Goal: Task Accomplishment & Management: Manage account settings

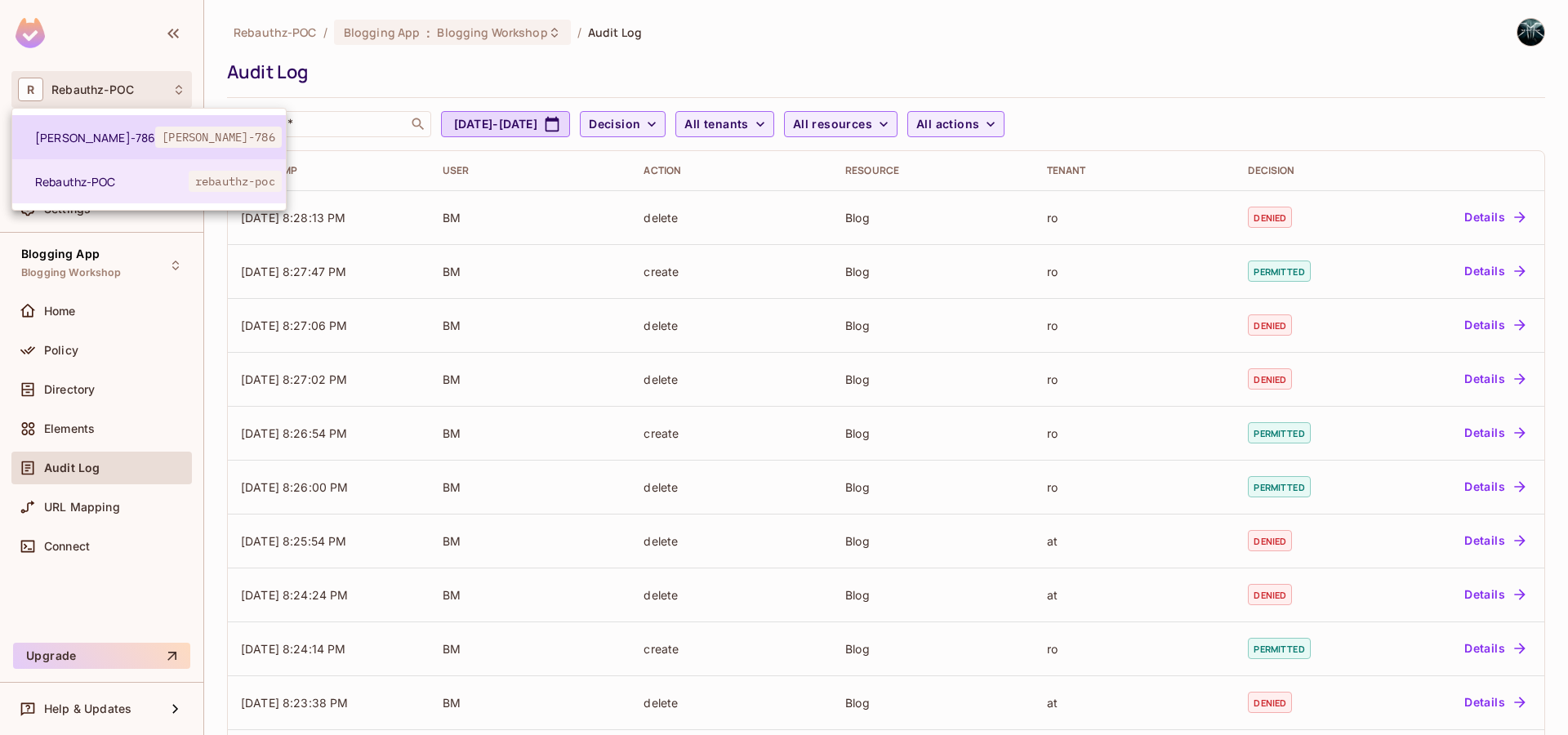
click at [96, 135] on span "[PERSON_NAME]-786" at bounding box center [96, 138] width 120 height 16
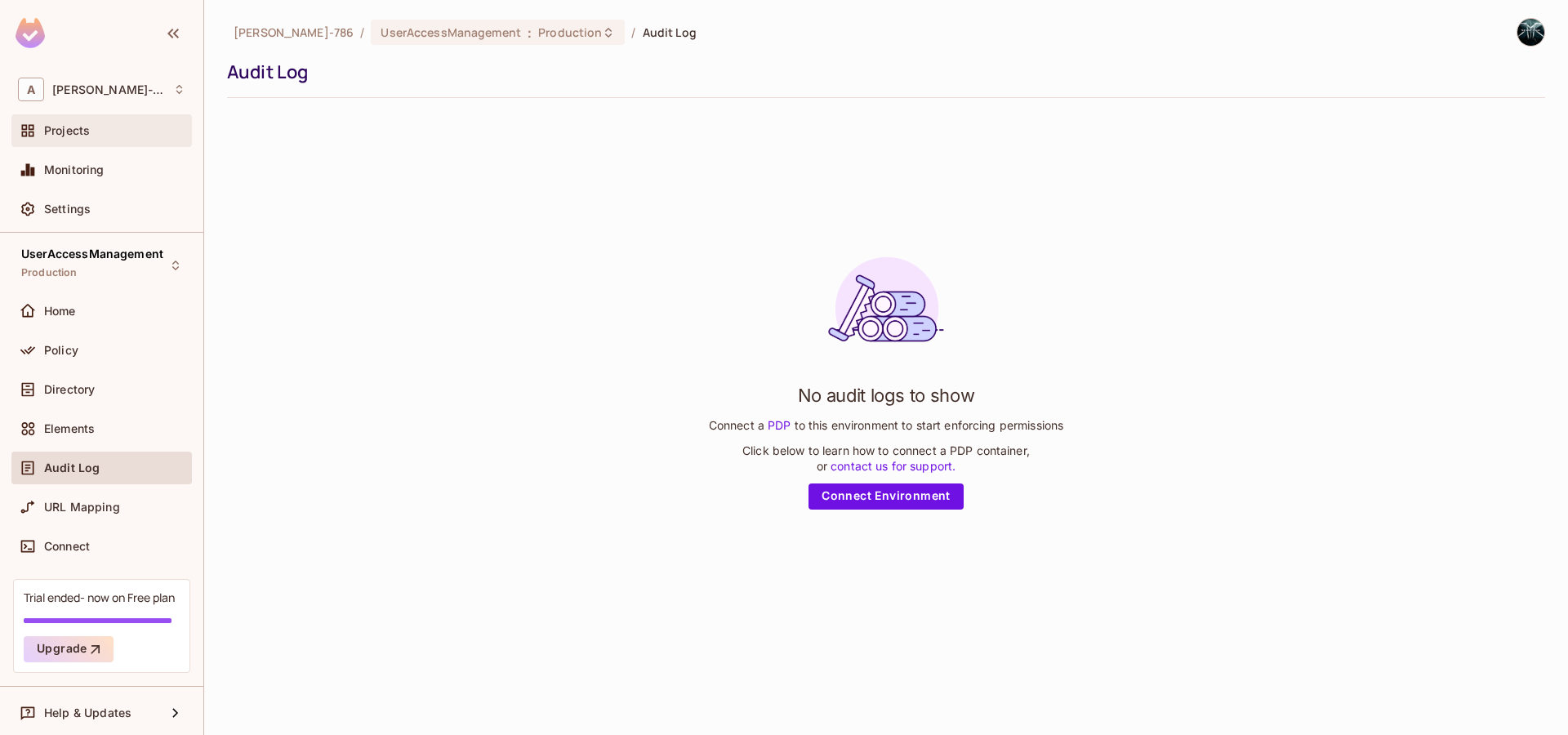
click at [66, 136] on span "Projects" at bounding box center [67, 131] width 45 height 13
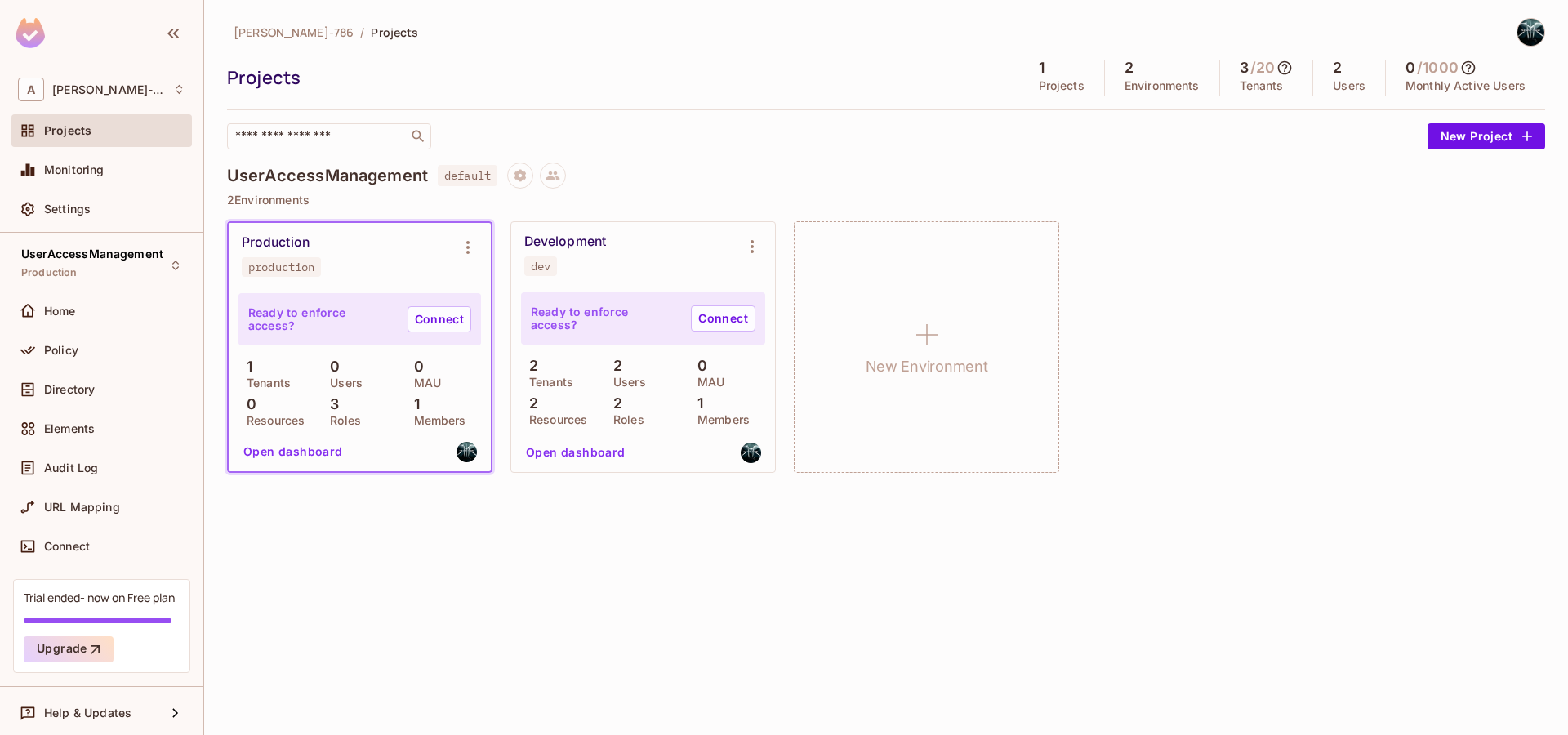
click at [508, 628] on div "[PERSON_NAME]-786 / Projects Projects 1 Projects 2 Environments 3 / 20 Tenants …" at bounding box center [886, 368] width 1364 height 735
click at [77, 353] on span "Policy" at bounding box center [62, 350] width 35 height 13
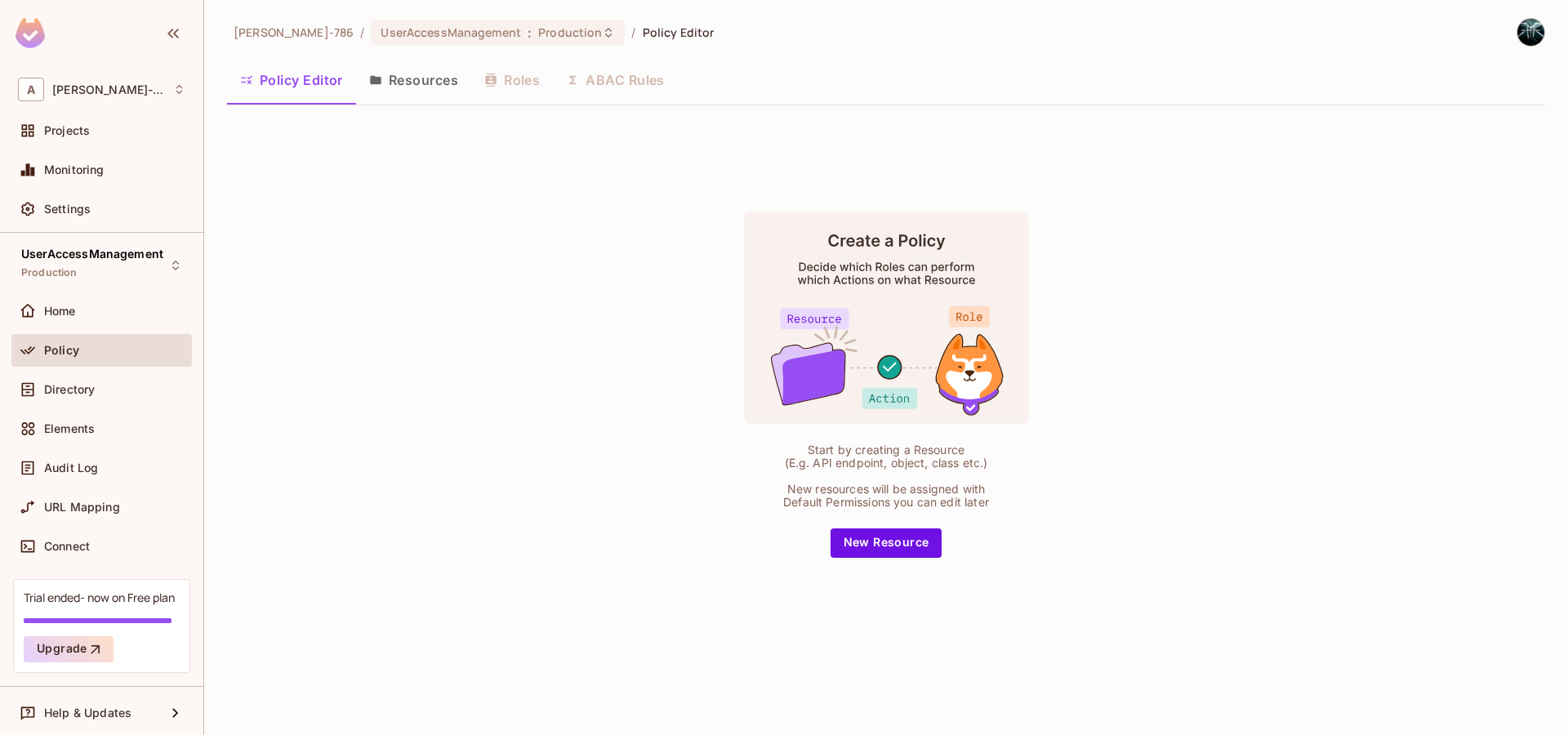
click at [418, 82] on button "Resources" at bounding box center [414, 80] width 115 height 41
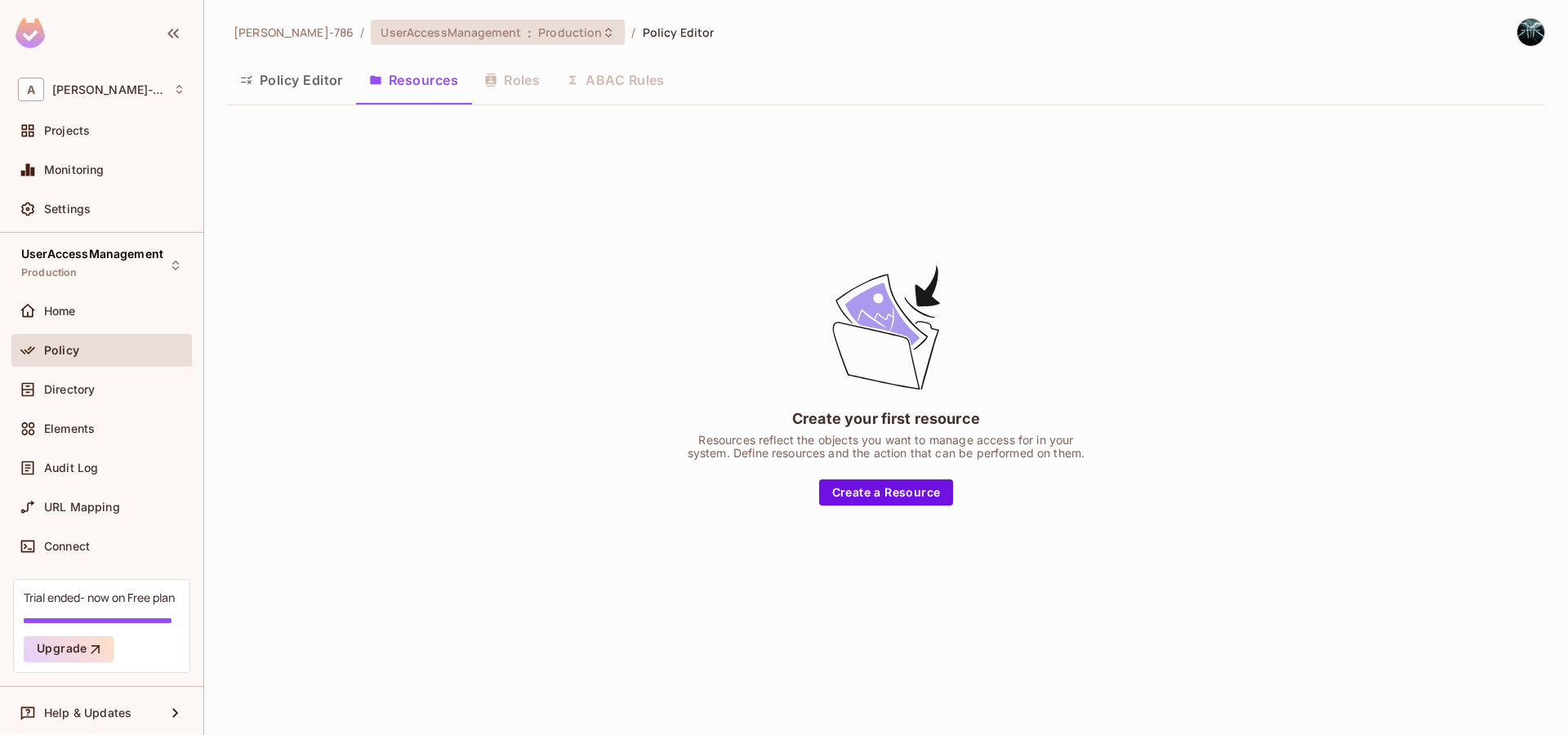
click at [538, 32] on span "Production" at bounding box center [570, 32] width 63 height 16
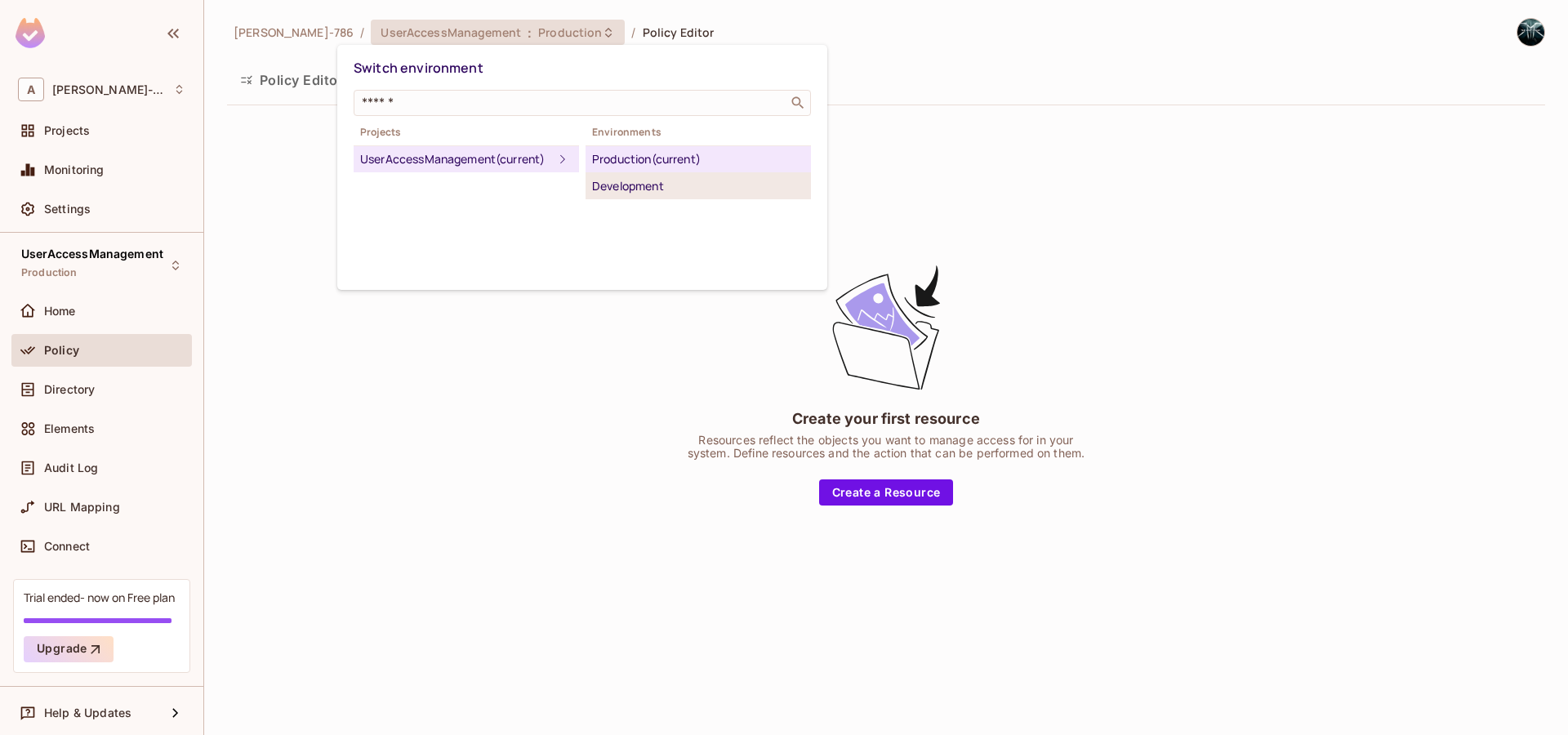
click at [631, 181] on div "Development" at bounding box center [698, 186] width 213 height 20
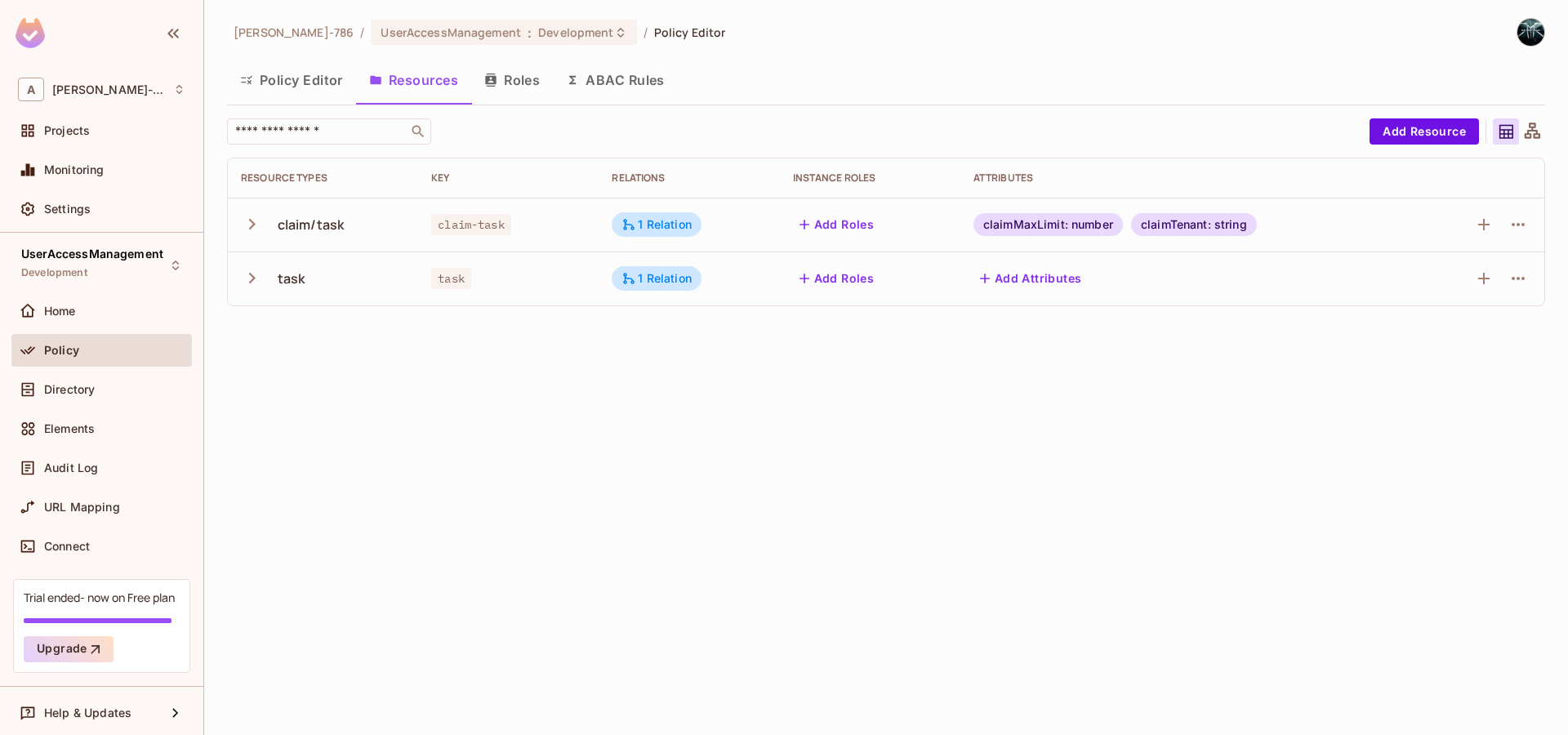
click at [298, 85] on button "Policy Editor" at bounding box center [291, 80] width 129 height 41
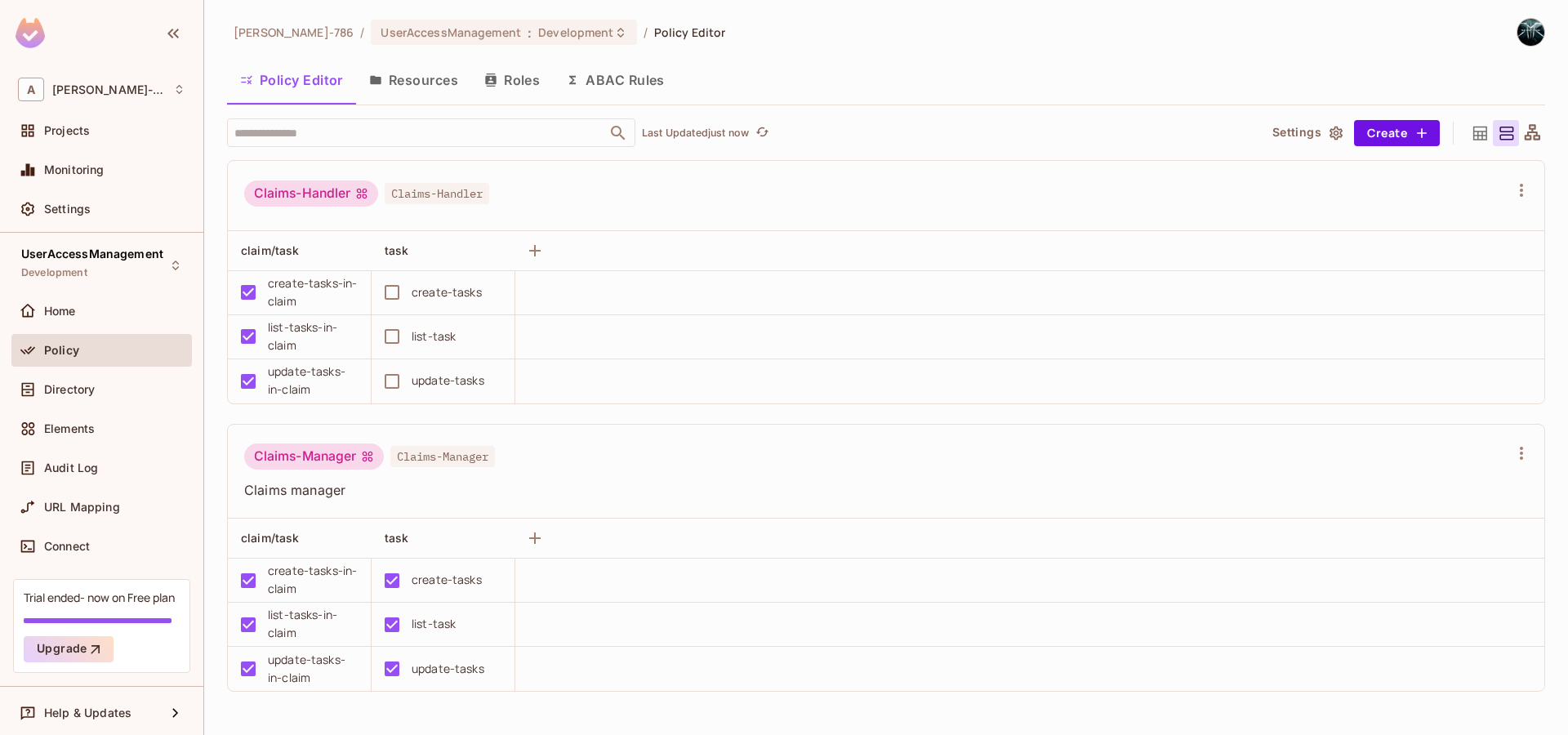
click at [423, 87] on button "Resources" at bounding box center [414, 80] width 115 height 41
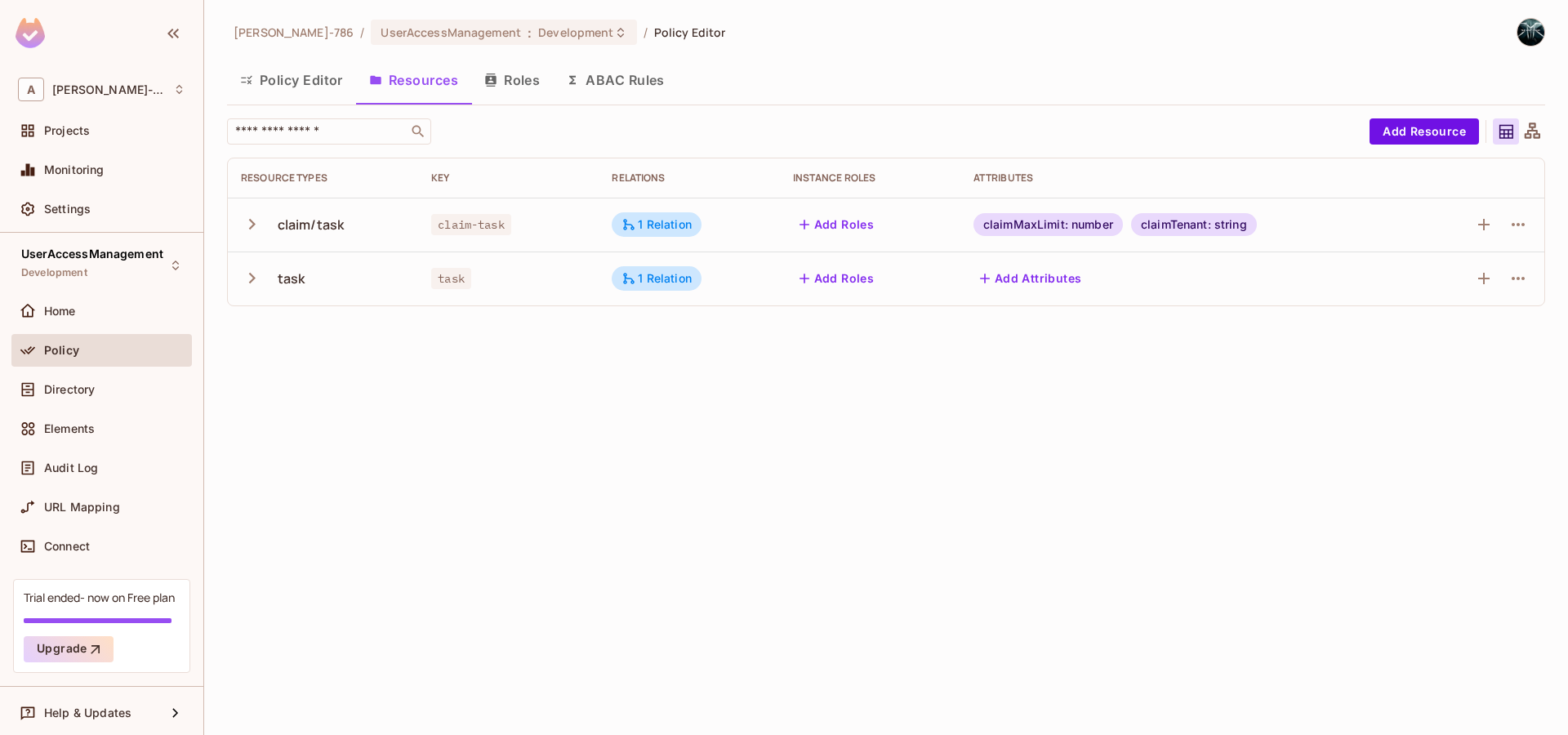
click at [507, 87] on button "Roles" at bounding box center [512, 80] width 82 height 41
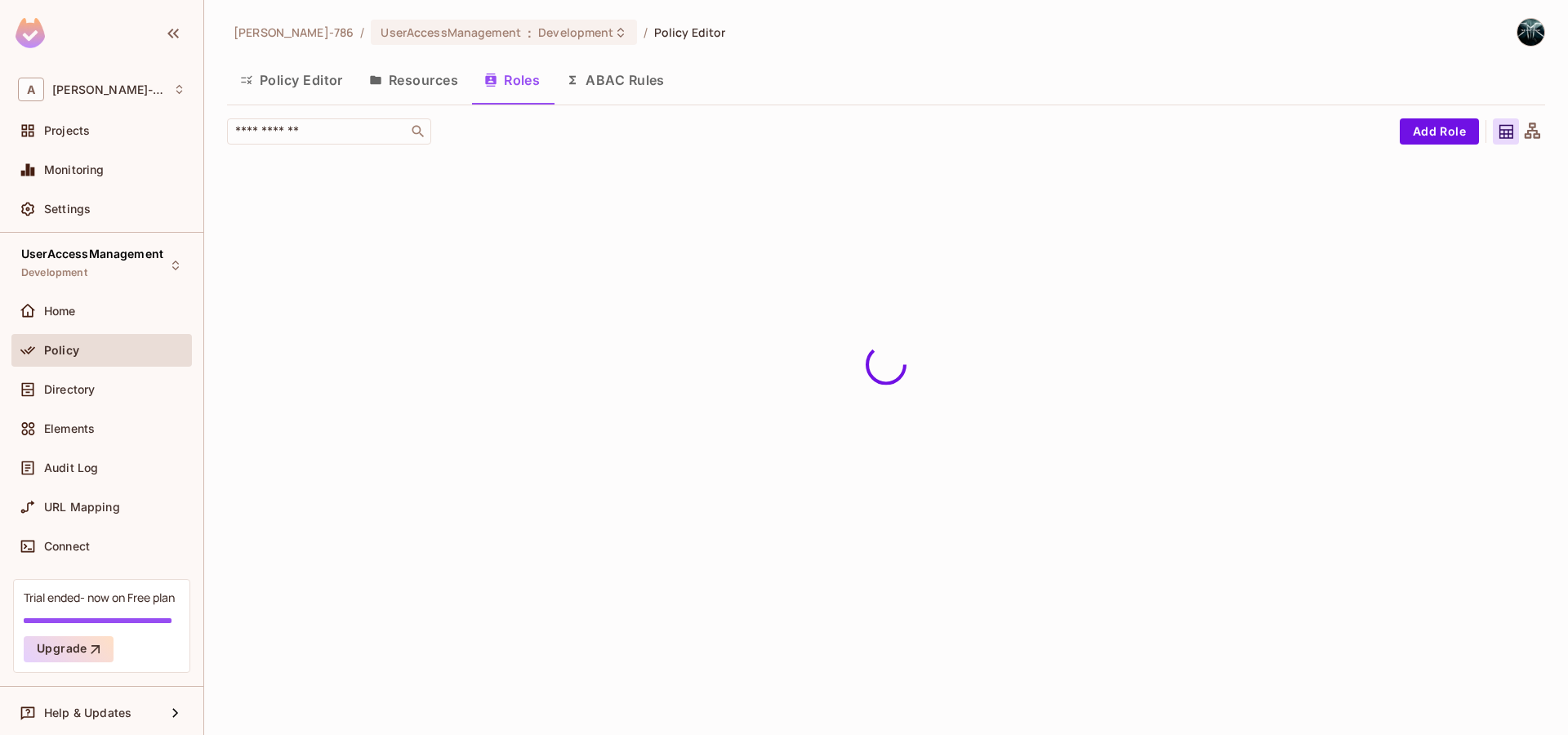
click at [613, 75] on button "ABAC Rules" at bounding box center [616, 80] width 125 height 41
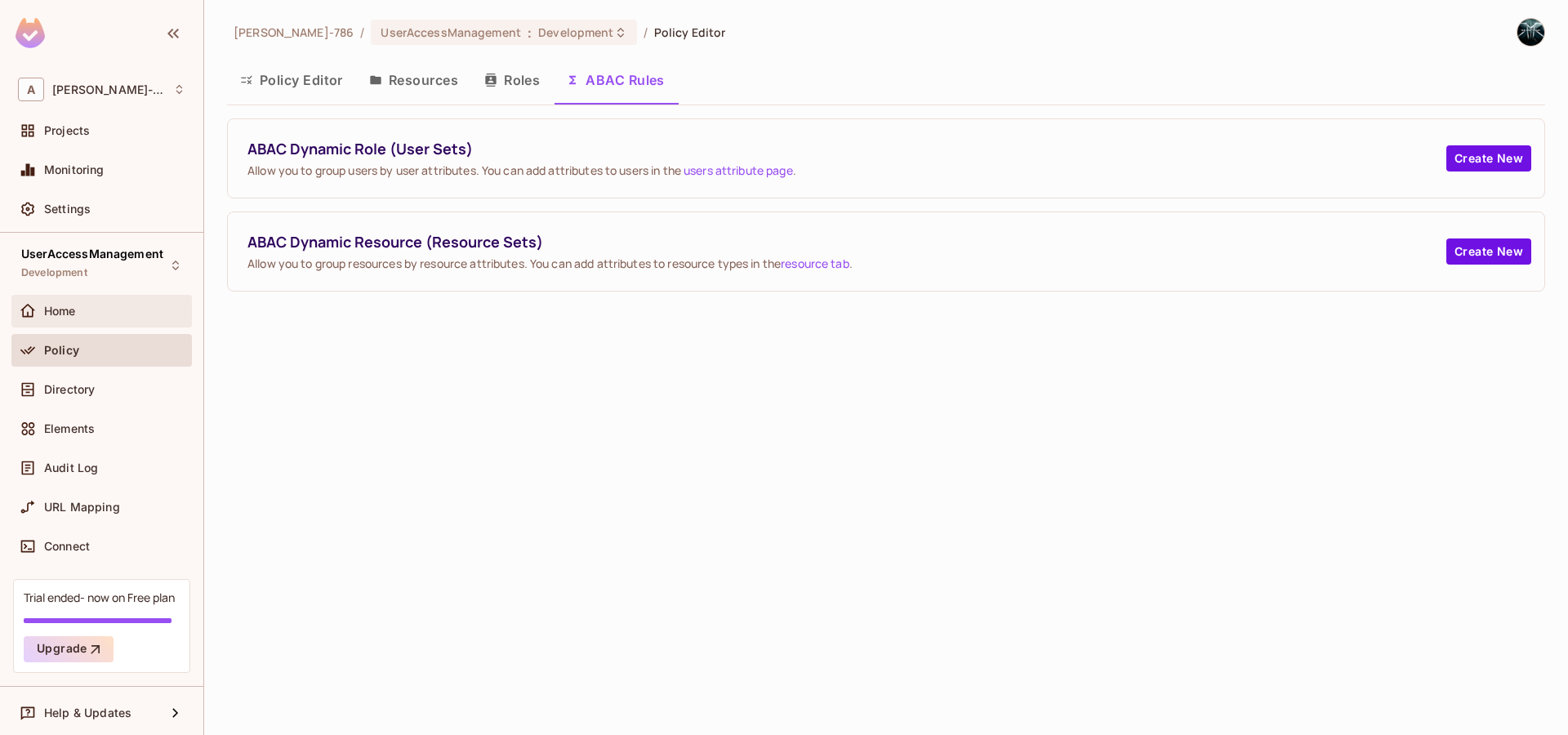
click at [91, 316] on div "Home" at bounding box center [115, 311] width 141 height 13
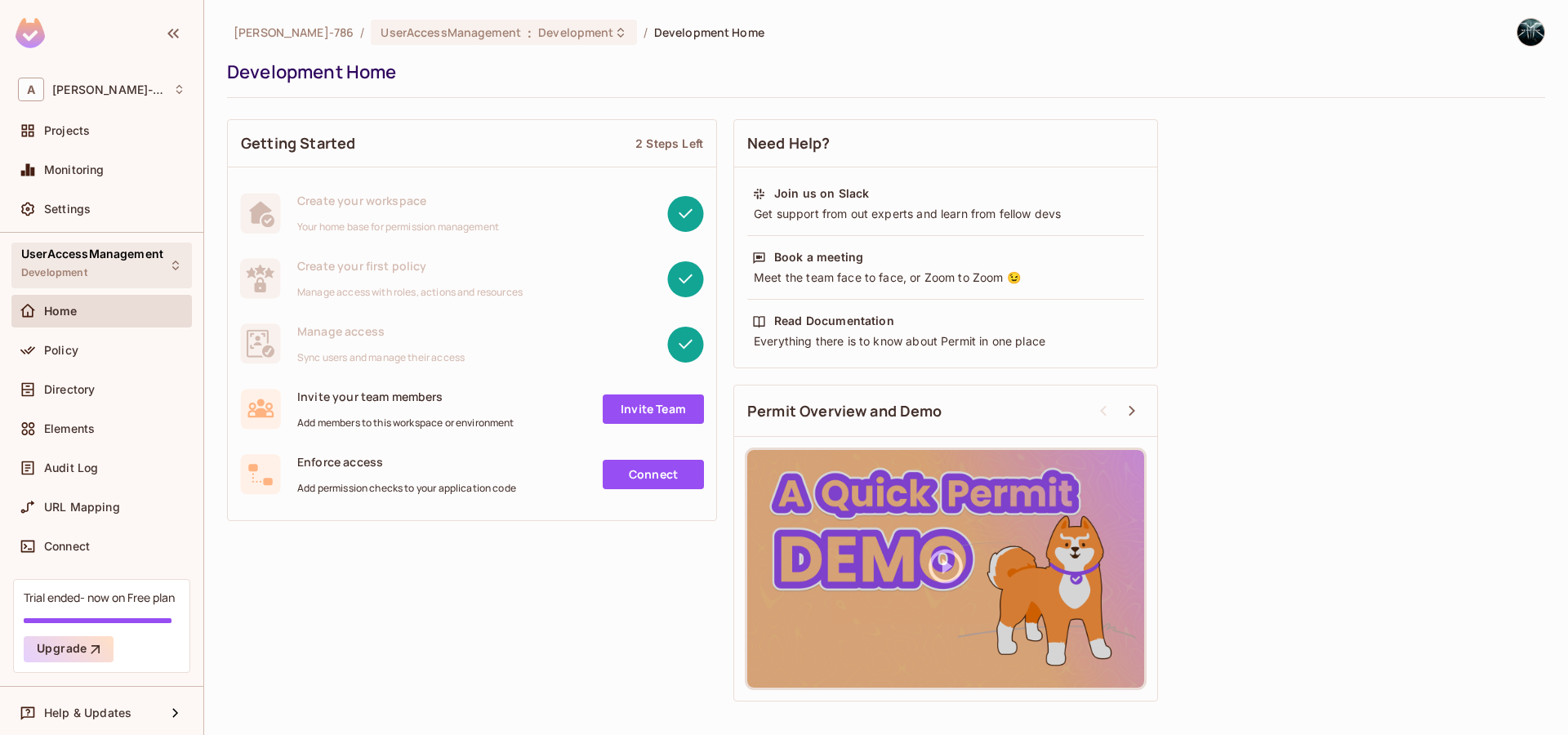
click at [101, 261] on div "UserAccessManagement Development" at bounding box center [92, 265] width 141 height 35
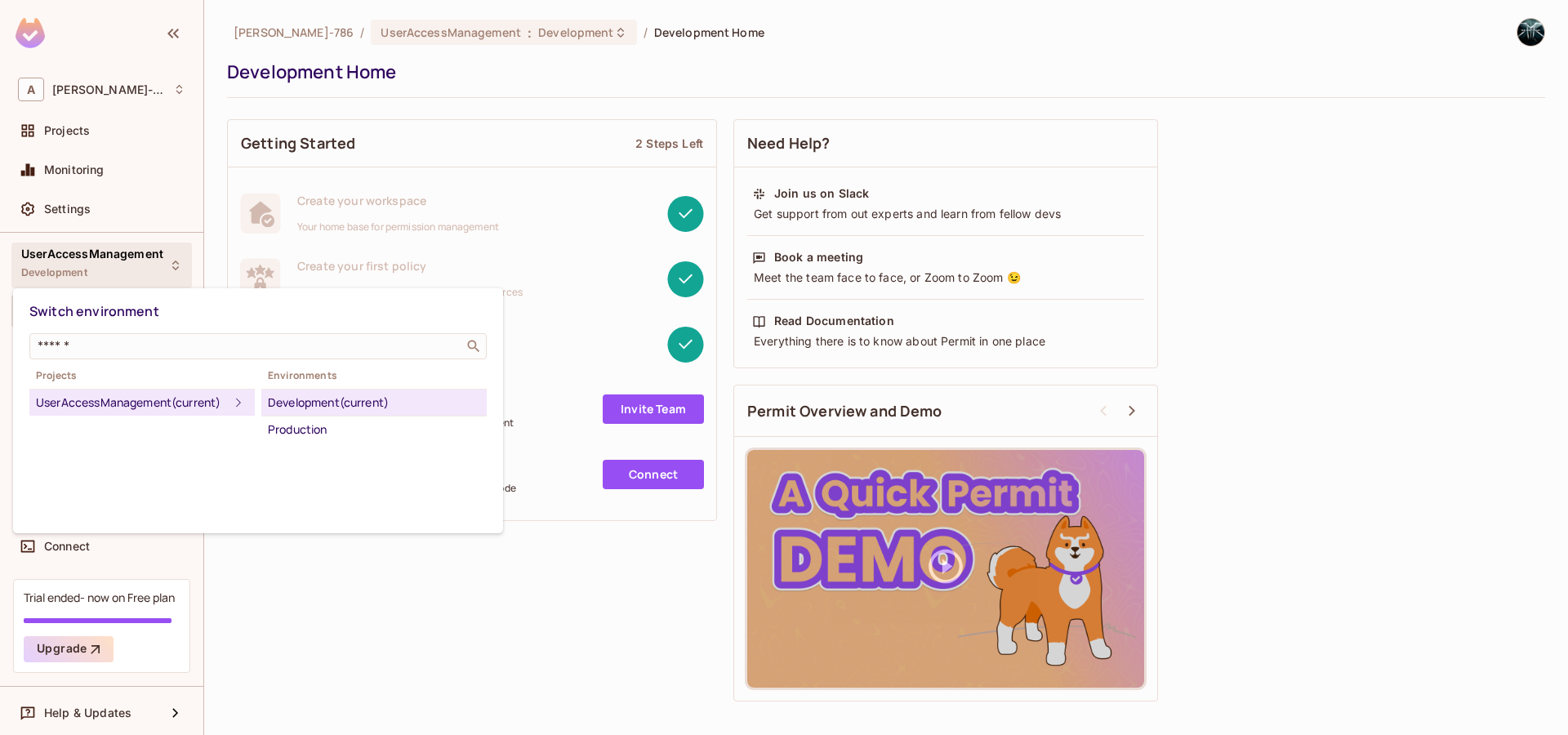
click at [86, 400] on div "UserAccessManagement (current)" at bounding box center [133, 403] width 193 height 20
click at [316, 403] on div "Development (current)" at bounding box center [374, 403] width 213 height 20
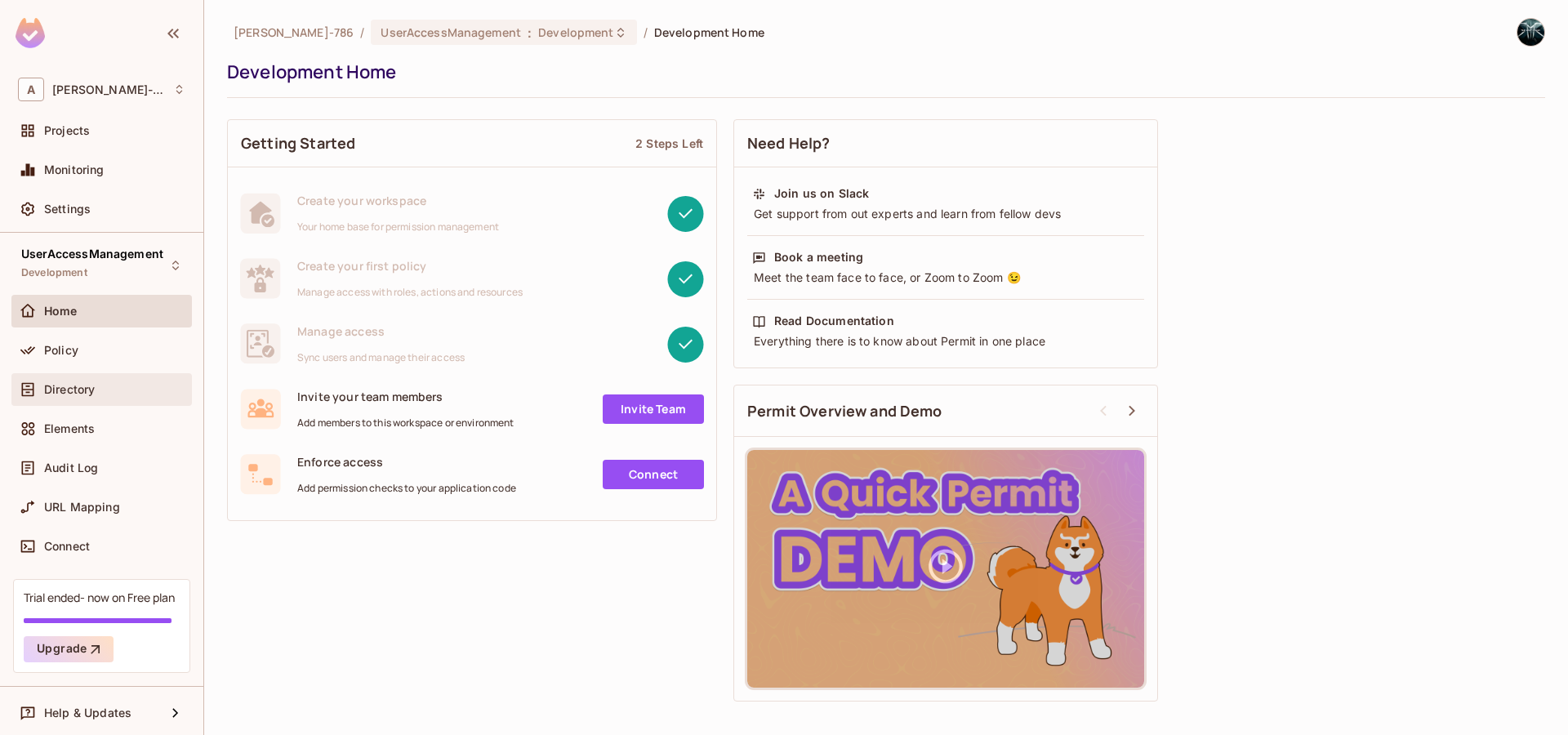
click at [82, 395] on span "Directory" at bounding box center [69, 390] width 50 height 13
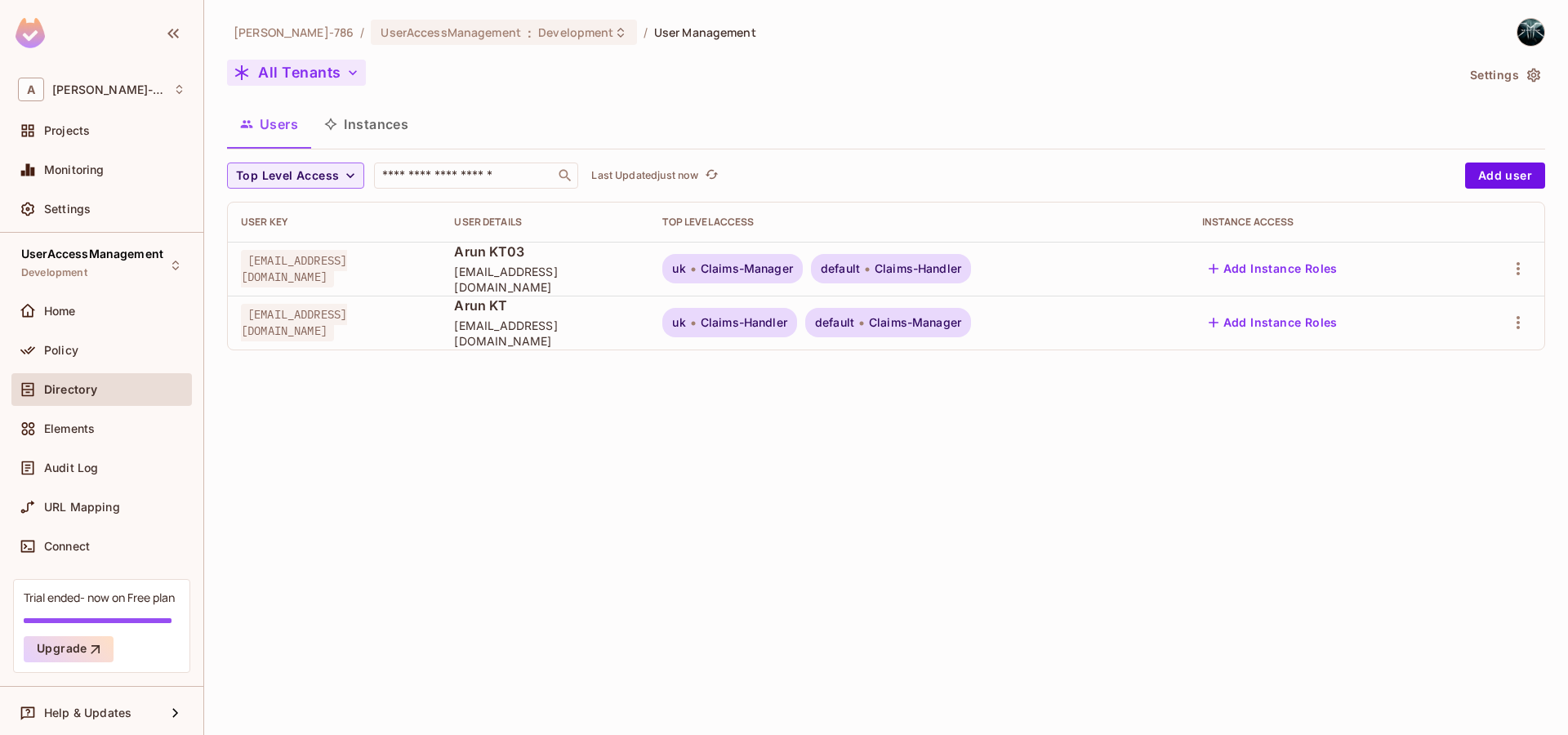
click at [349, 69] on icon "button" at bounding box center [353, 73] width 16 height 16
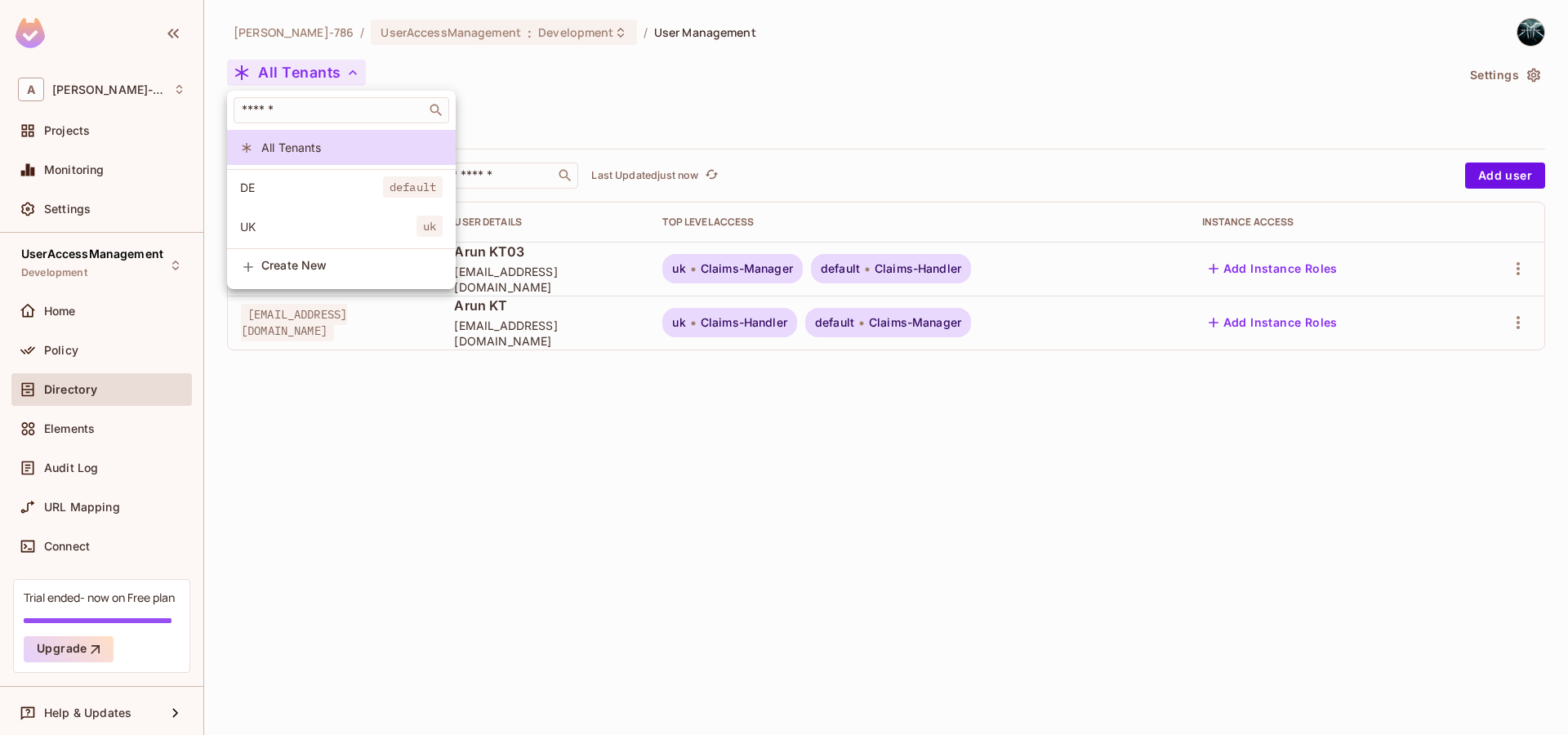
click at [947, 275] on div at bounding box center [784, 368] width 1568 height 735
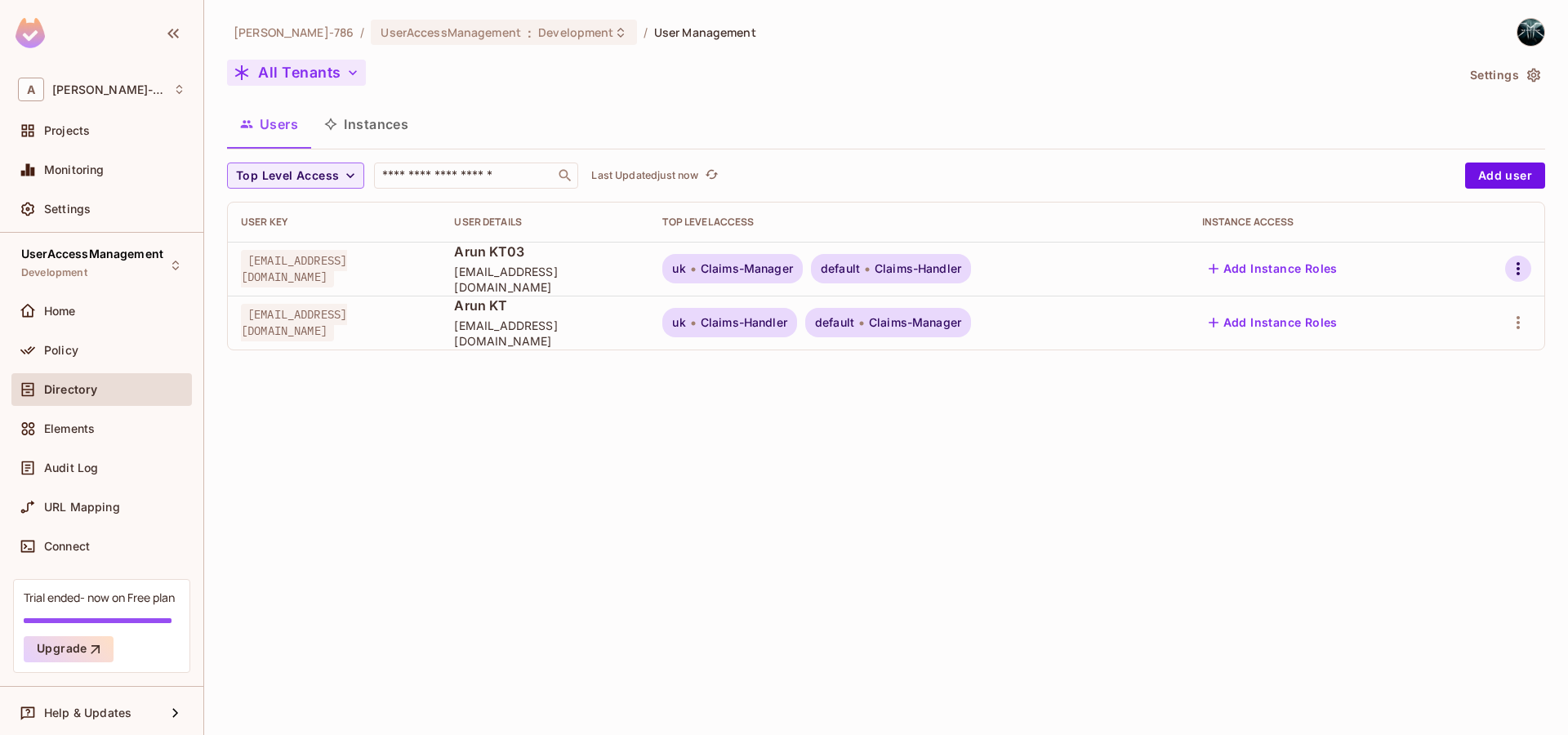
click at [1520, 266] on icon "button" at bounding box center [1519, 269] width 20 height 20
click at [1422, 413] on div "Delete User" at bounding box center [1445, 414] width 64 height 16
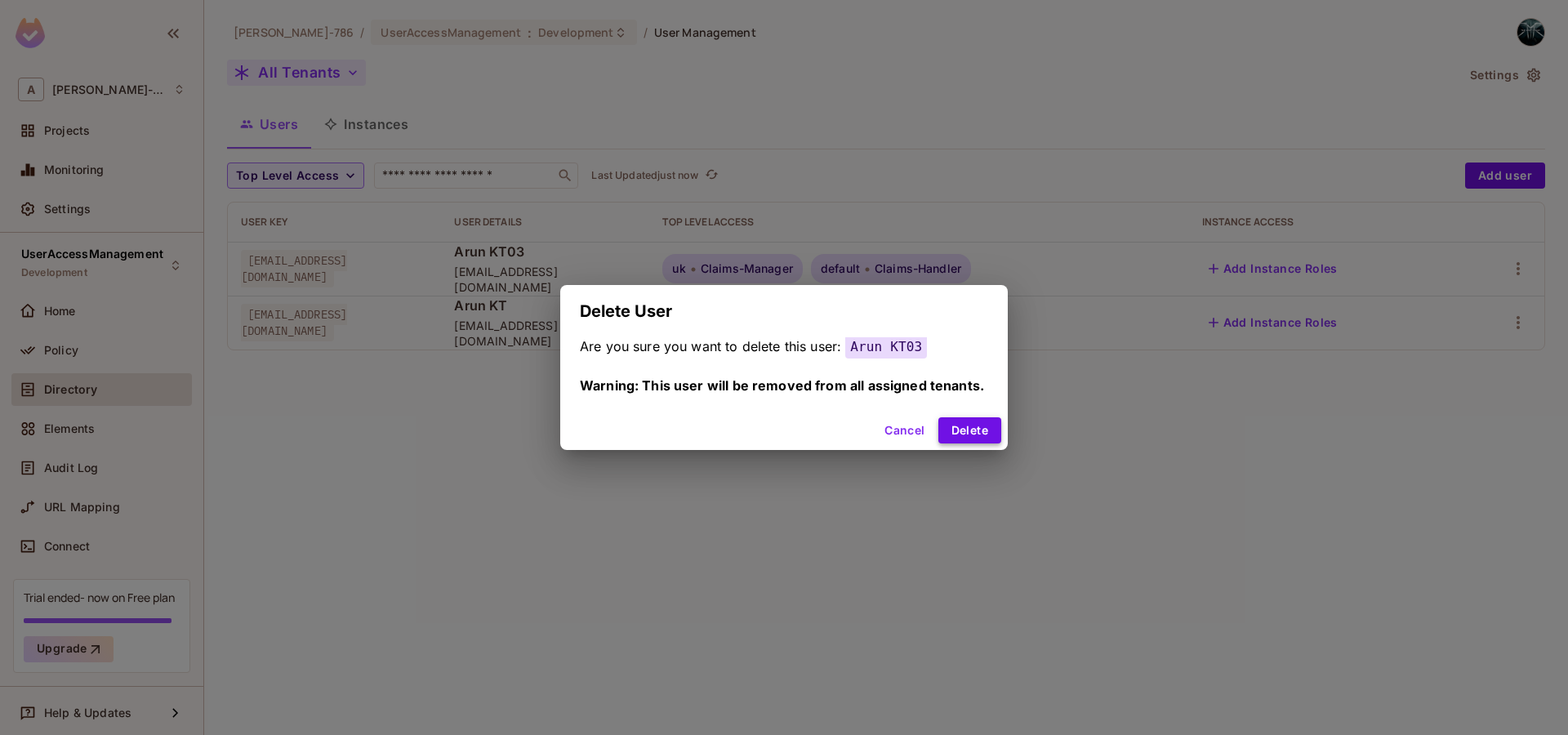
click at [969, 435] on button "Delete" at bounding box center [969, 430] width 63 height 26
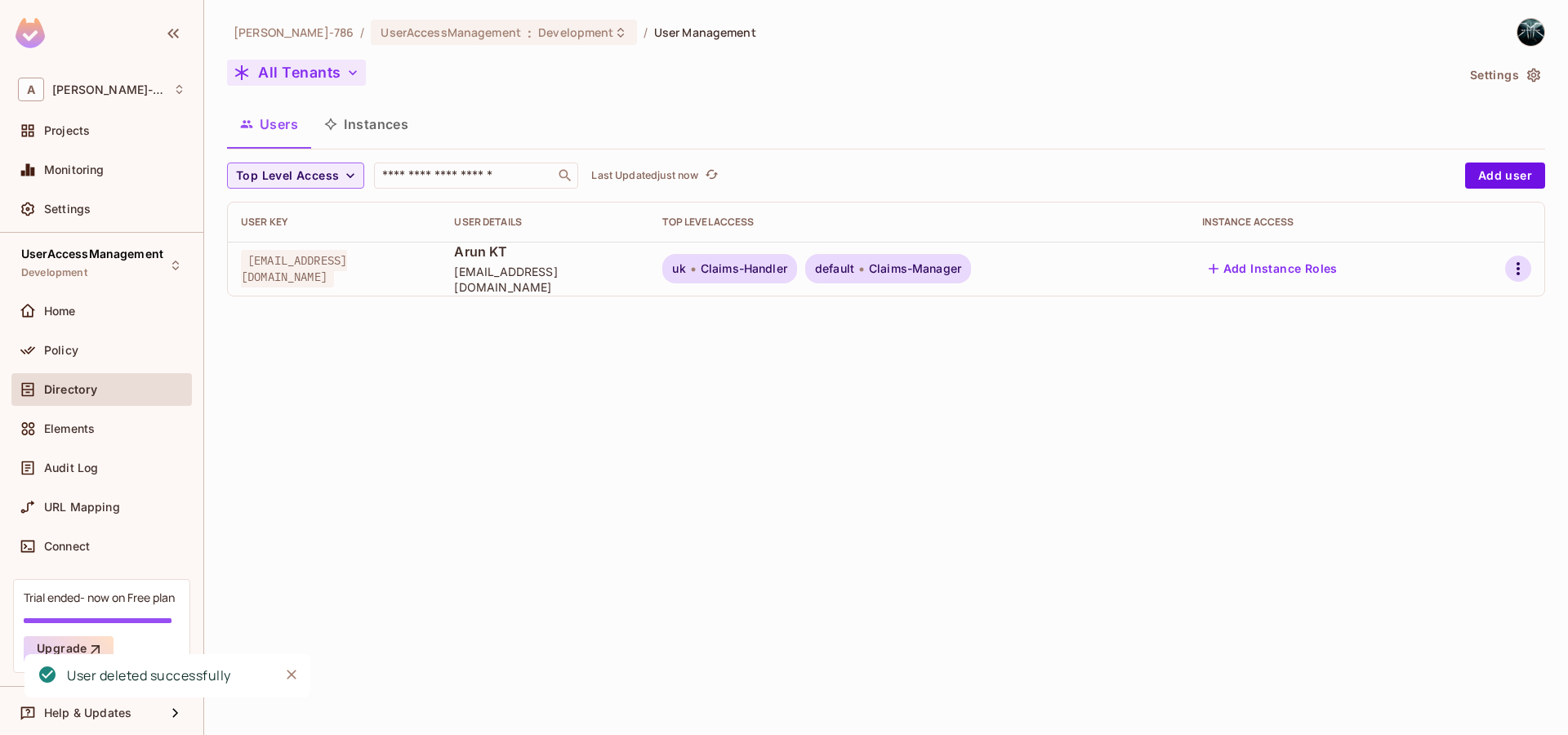
click at [1519, 274] on icon "button" at bounding box center [1519, 269] width 3 height 13
click at [1406, 410] on div "Delete User" at bounding box center [1431, 414] width 102 height 26
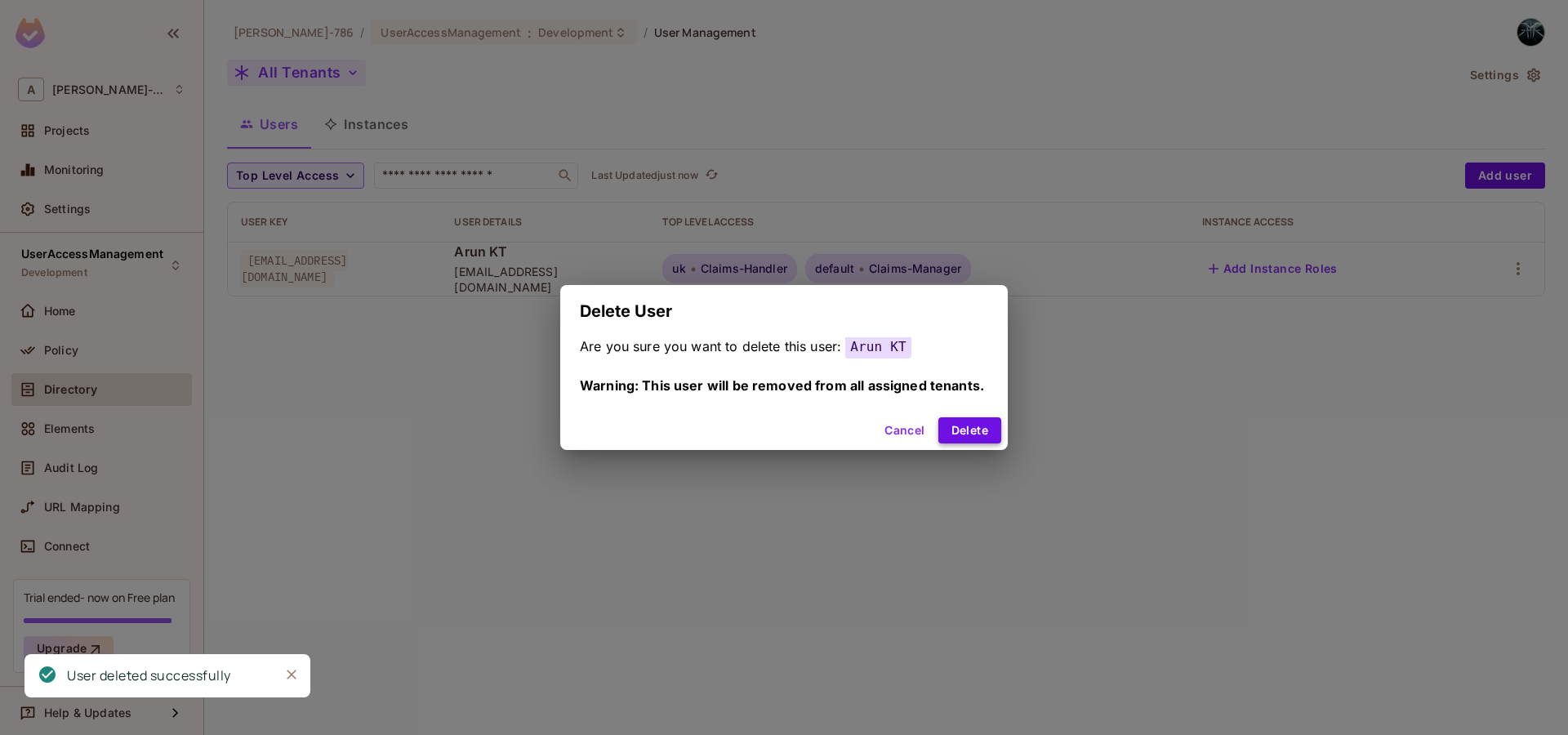
click at [995, 433] on button "Delete" at bounding box center [969, 430] width 63 height 26
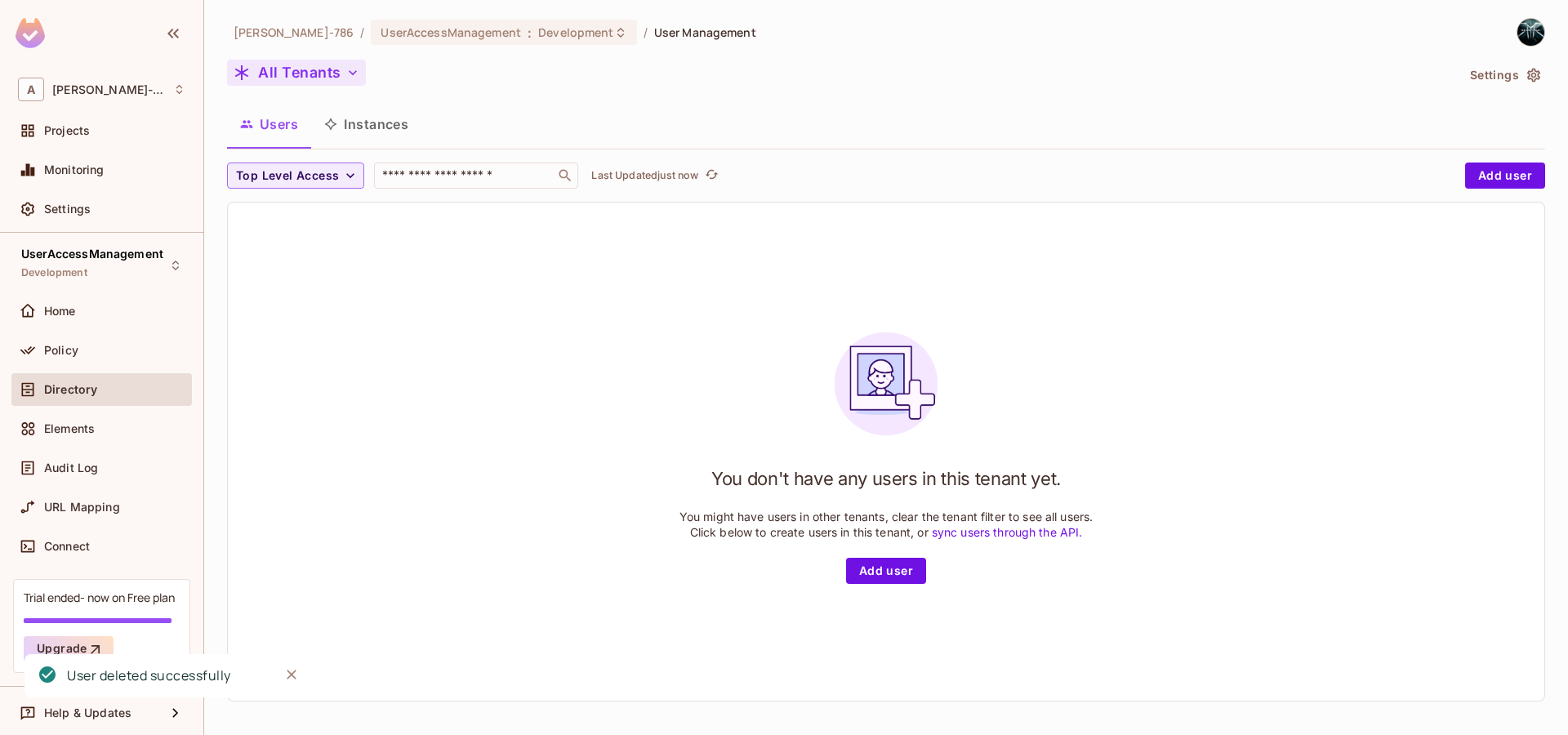
click at [356, 72] on icon "button" at bounding box center [353, 73] width 16 height 16
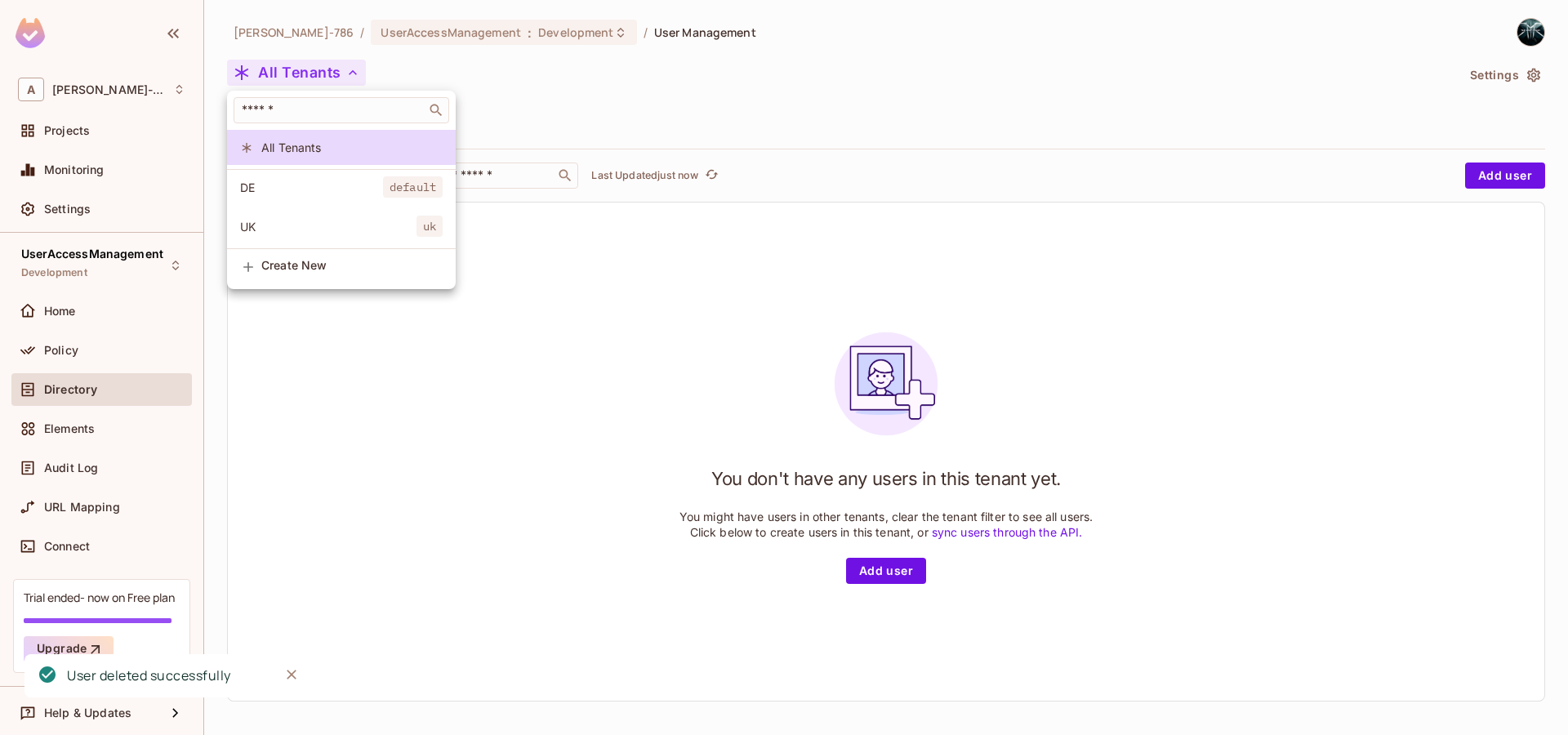
click at [804, 250] on div at bounding box center [784, 368] width 1568 height 735
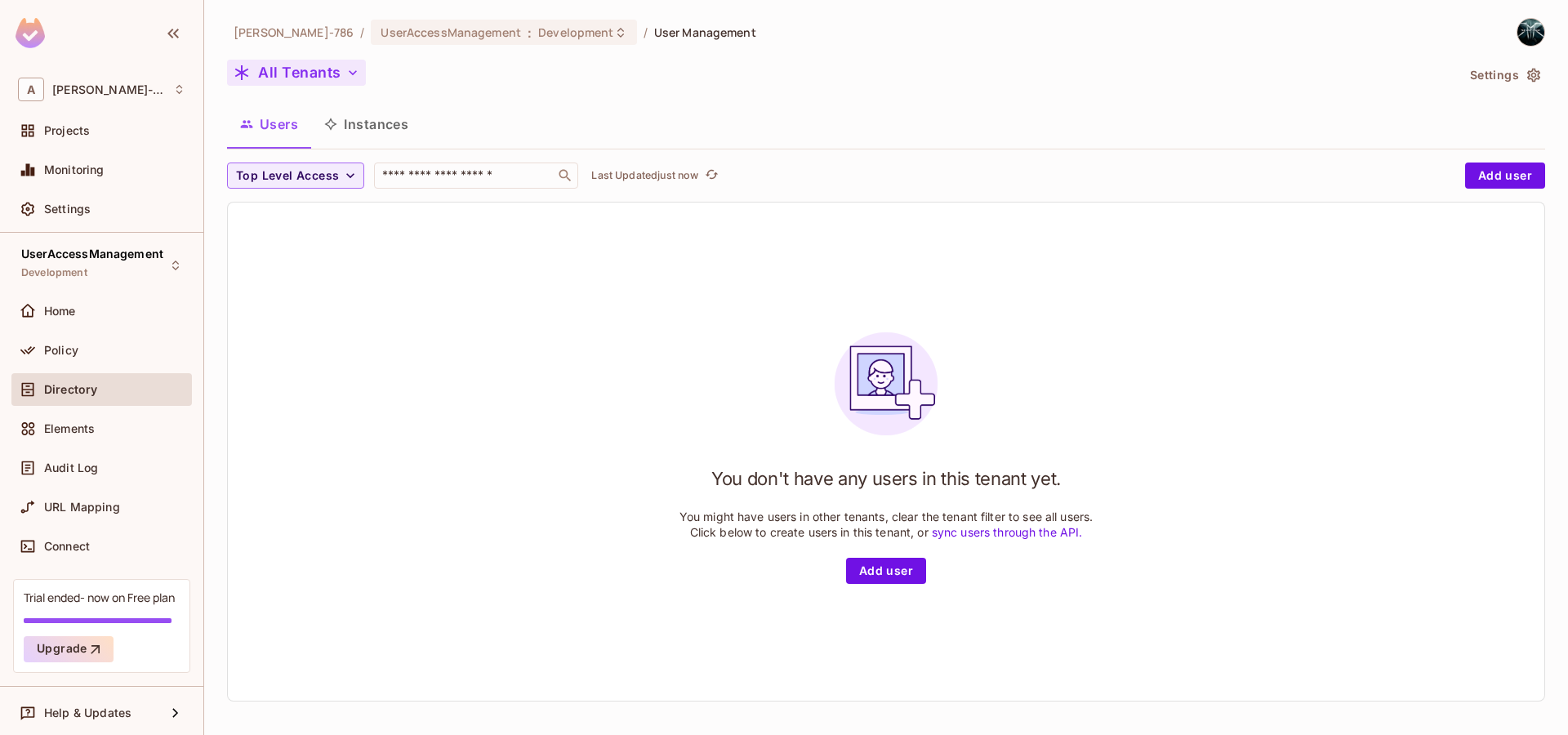
click at [1486, 73] on button "Settings" at bounding box center [1505, 75] width 82 height 26
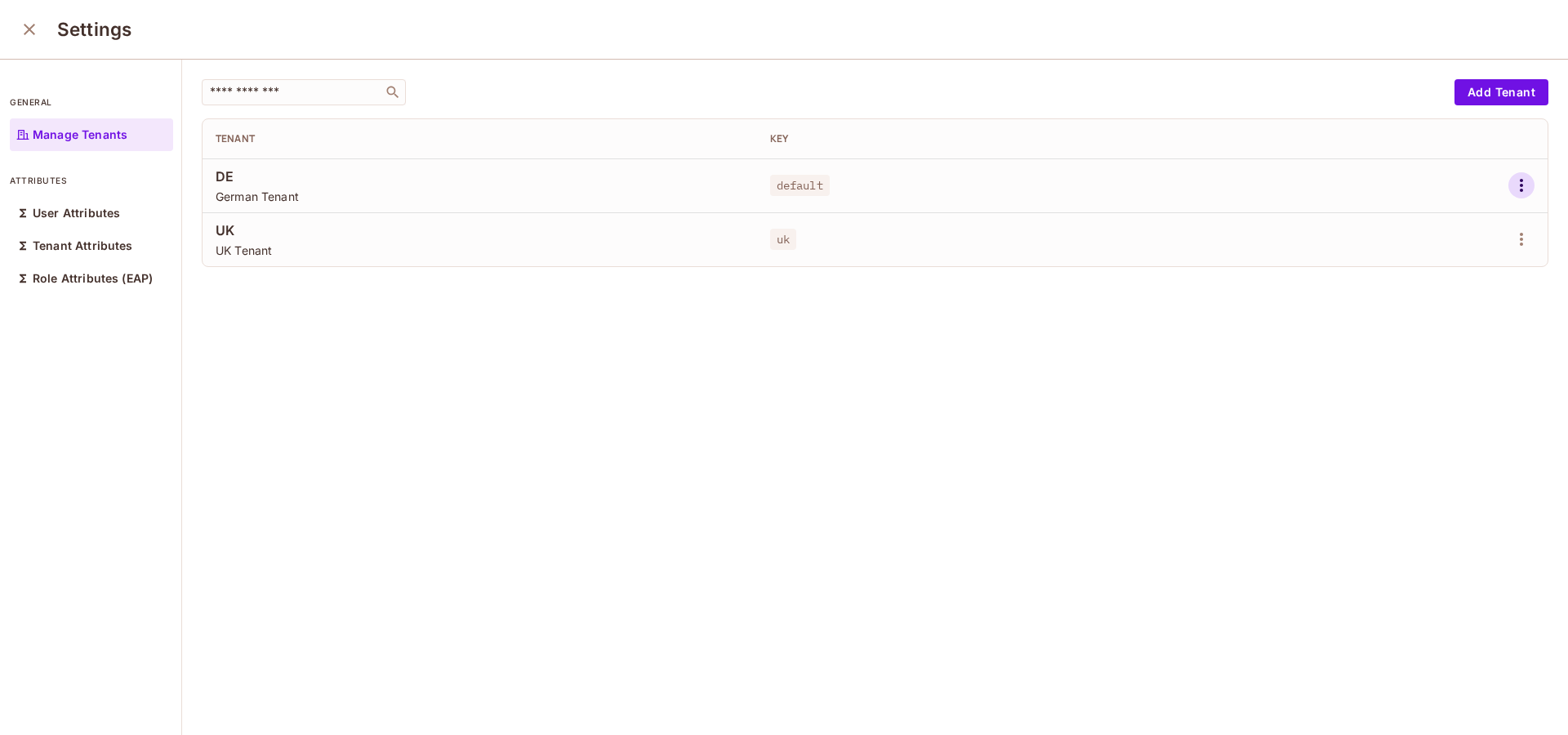
click at [1512, 183] on icon "button" at bounding box center [1522, 185] width 20 height 20
click at [1419, 298] on div "Delete Tenant" at bounding box center [1438, 296] width 77 height 16
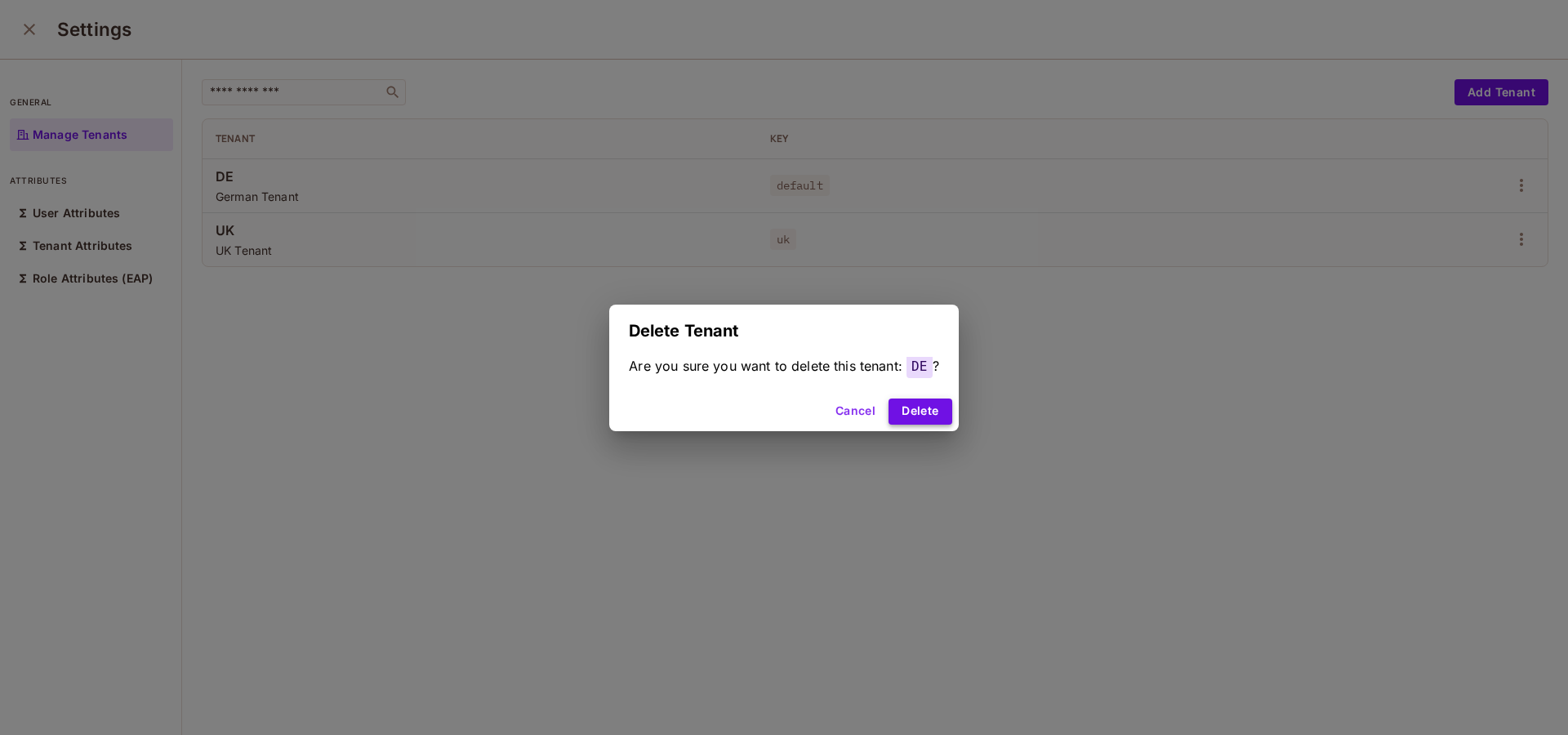
click at [939, 414] on button "Delete" at bounding box center [920, 412] width 63 height 26
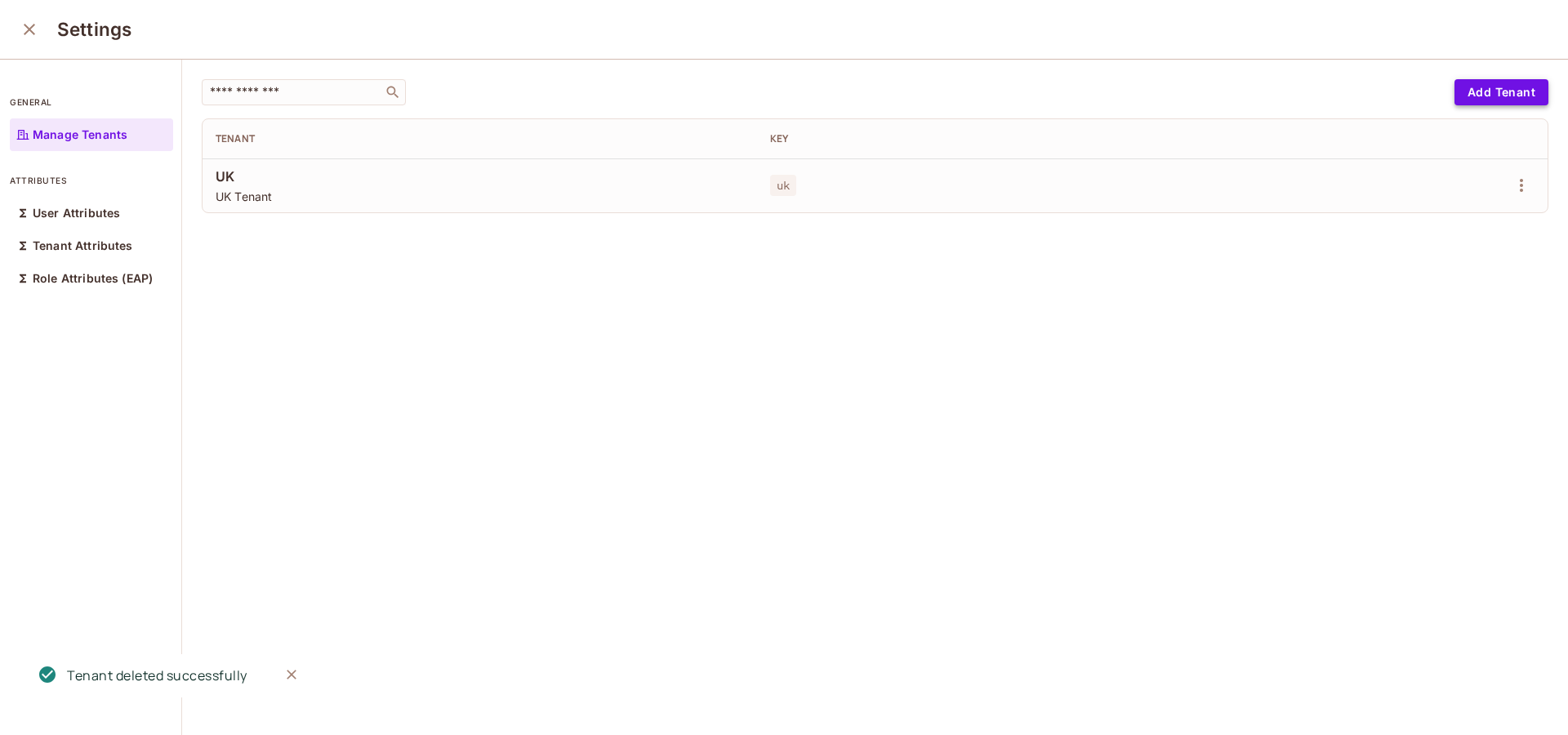
click at [1465, 89] on button "Add Tenant" at bounding box center [1502, 92] width 94 height 26
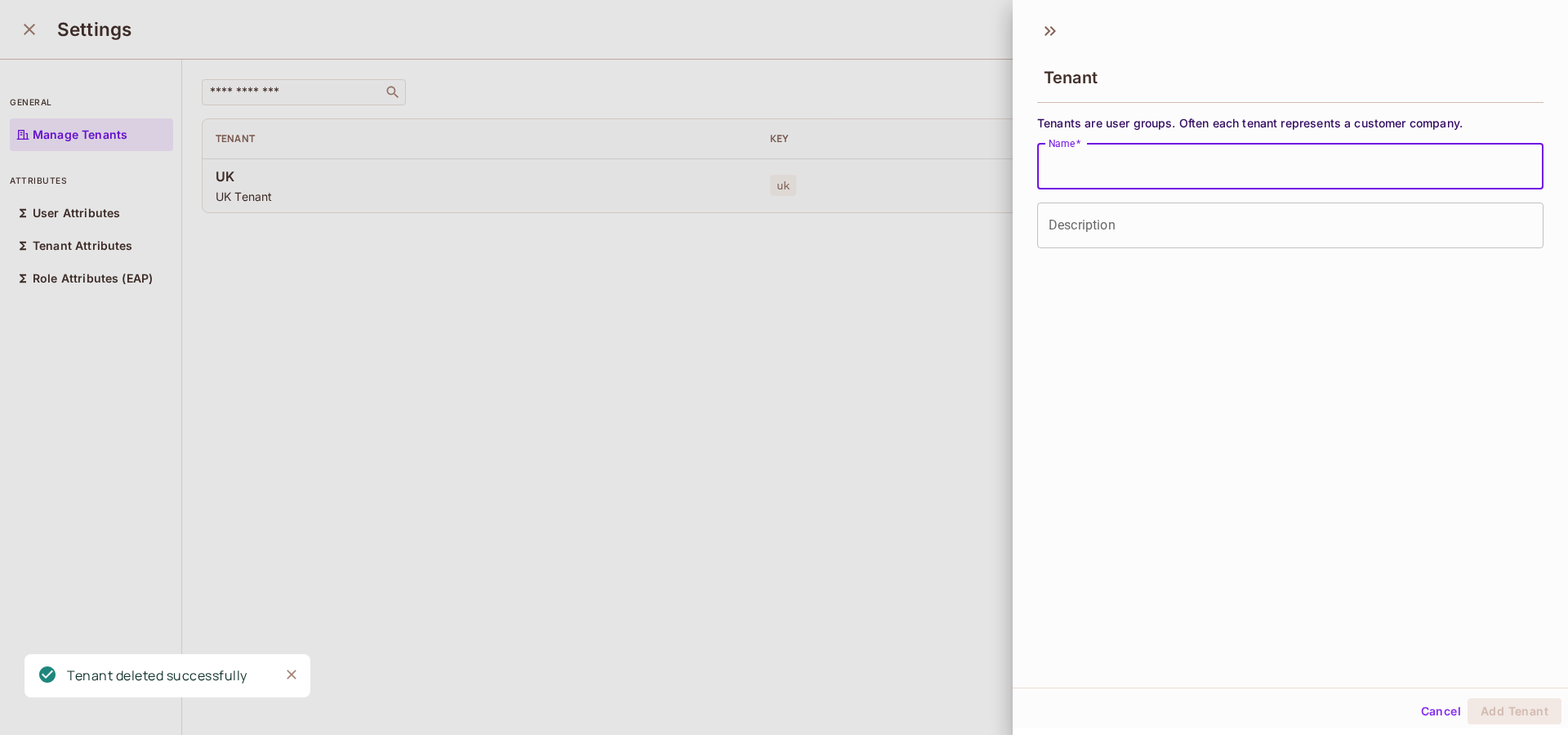
click at [1141, 171] on input "Name   *" at bounding box center [1290, 166] width 506 height 45
type input "**"
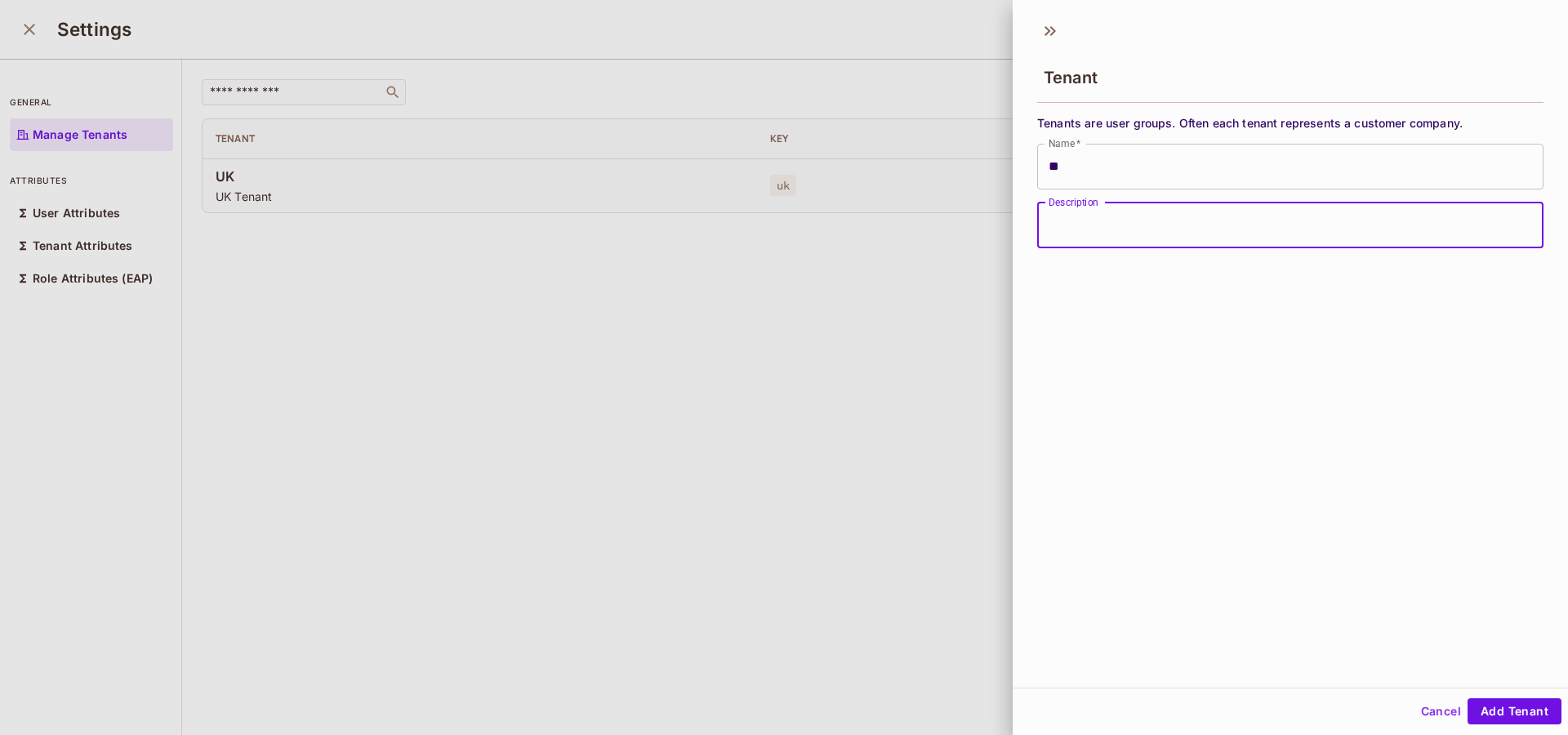
click at [1132, 226] on input "Description" at bounding box center [1290, 225] width 506 height 45
type input "**********"
click at [1508, 706] on button "Add Tenant" at bounding box center [1514, 711] width 94 height 26
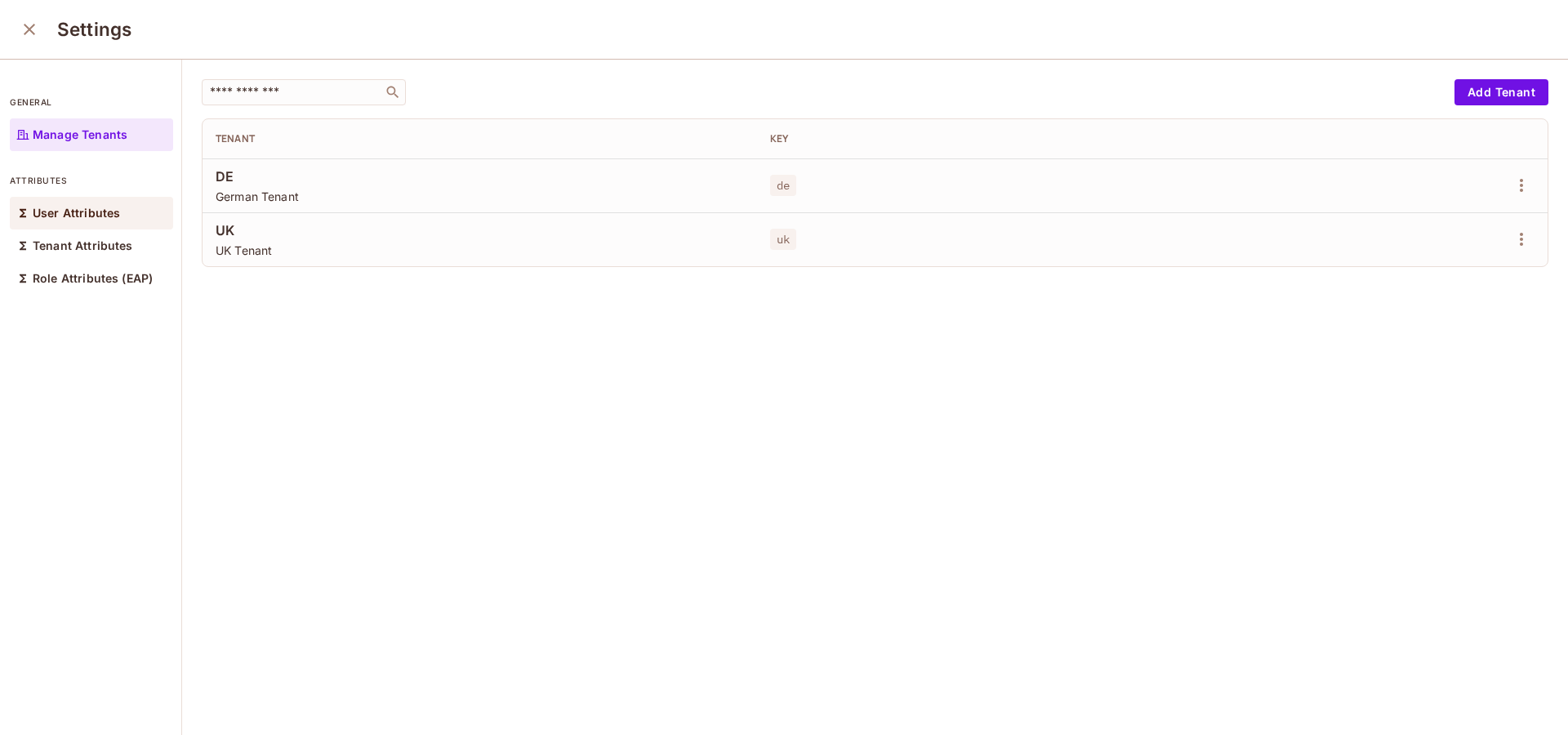
click at [114, 212] on p "User Attributes" at bounding box center [77, 213] width 87 height 13
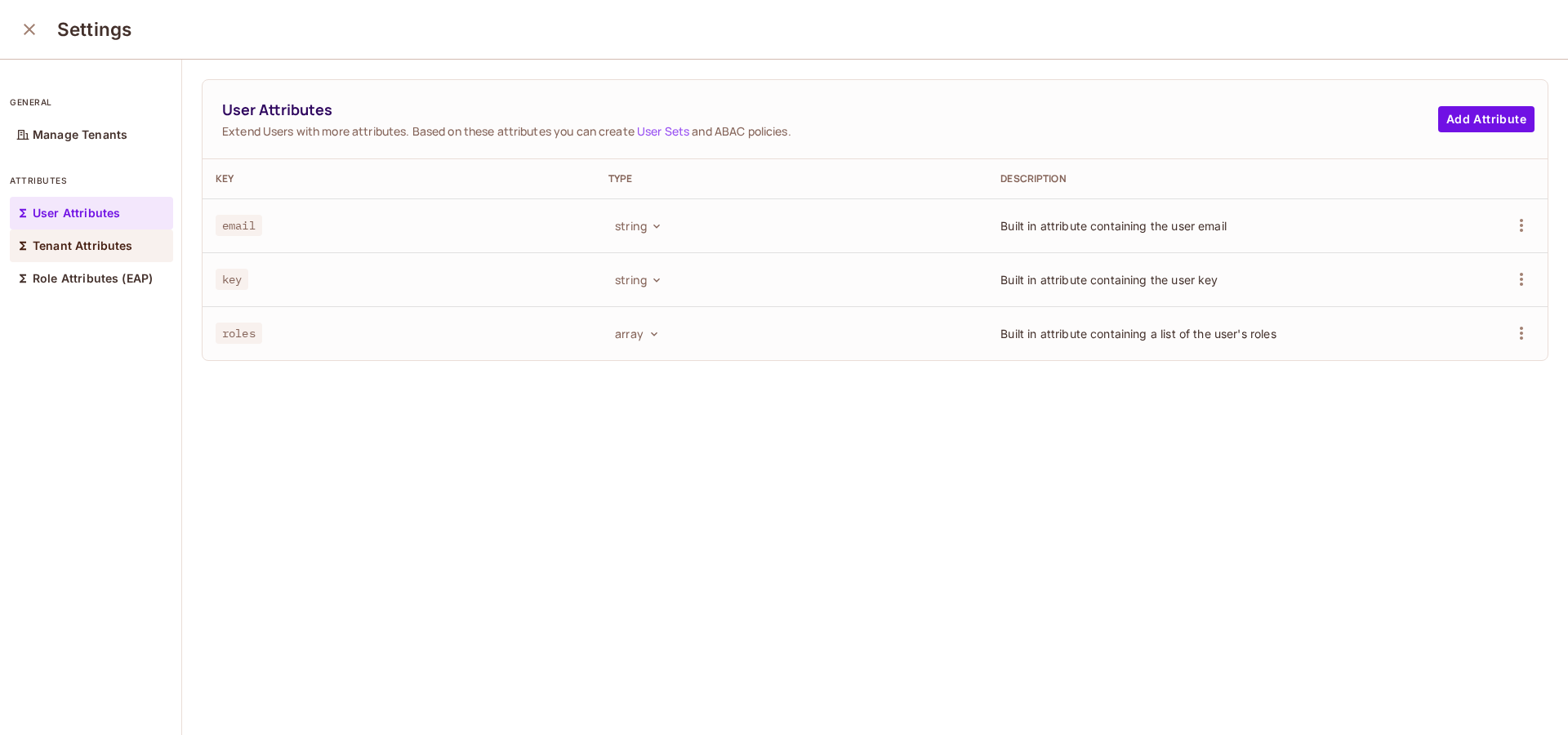
click at [97, 252] on div "Tenant Attributes" at bounding box center [92, 246] width 163 height 33
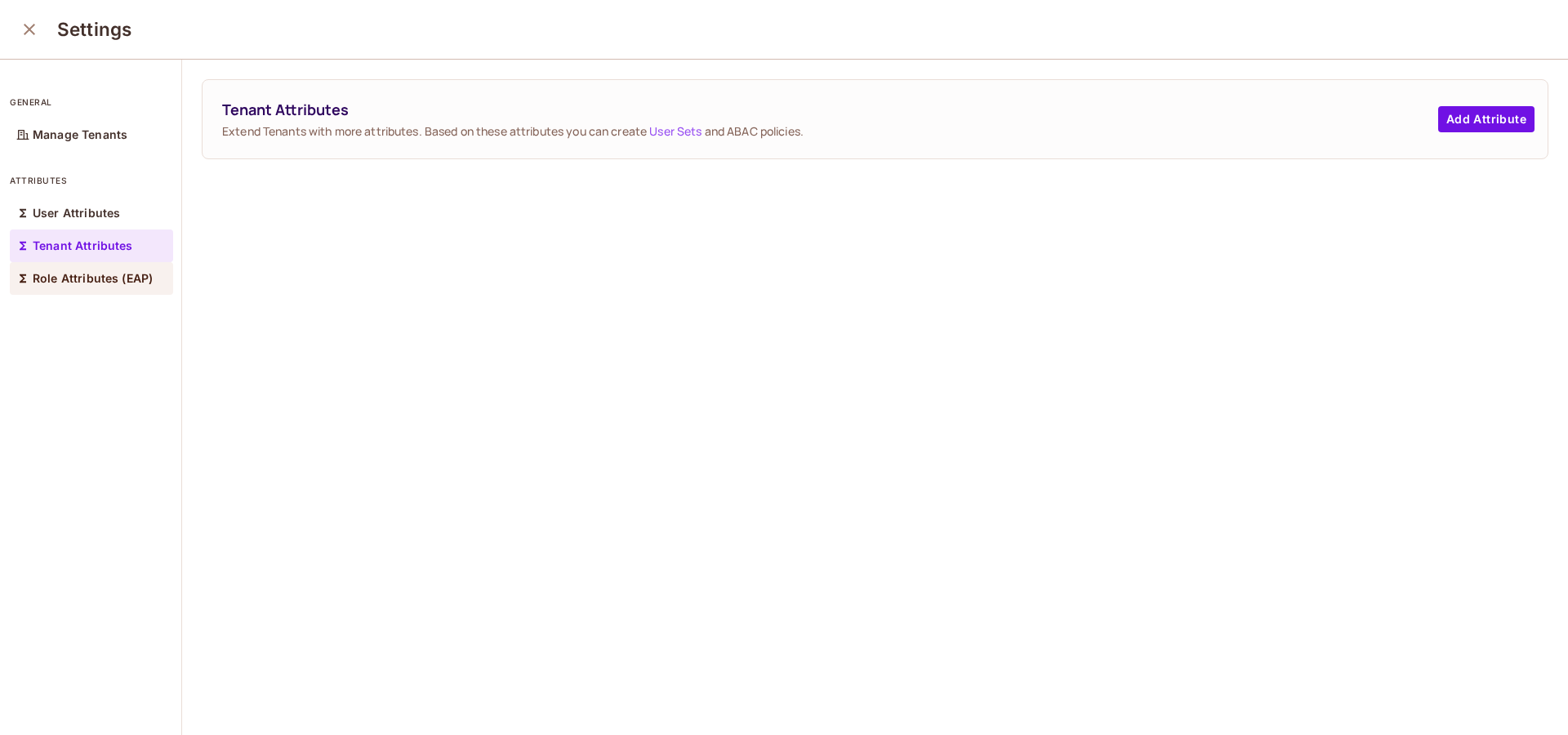
click at [96, 274] on p "Role Attributes (EAP)" at bounding box center [93, 279] width 120 height 13
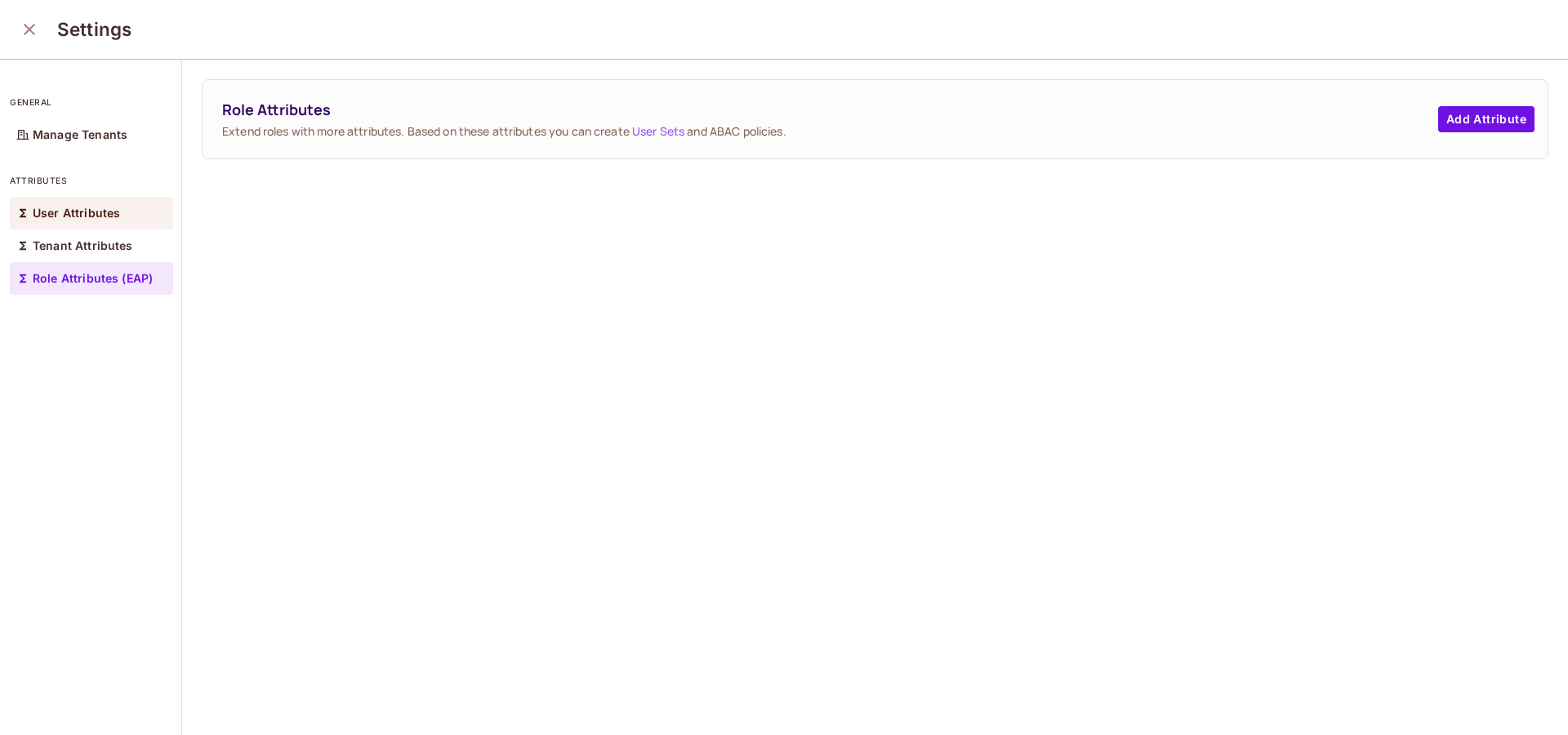
click at [99, 217] on p "User Attributes" at bounding box center [77, 213] width 87 height 13
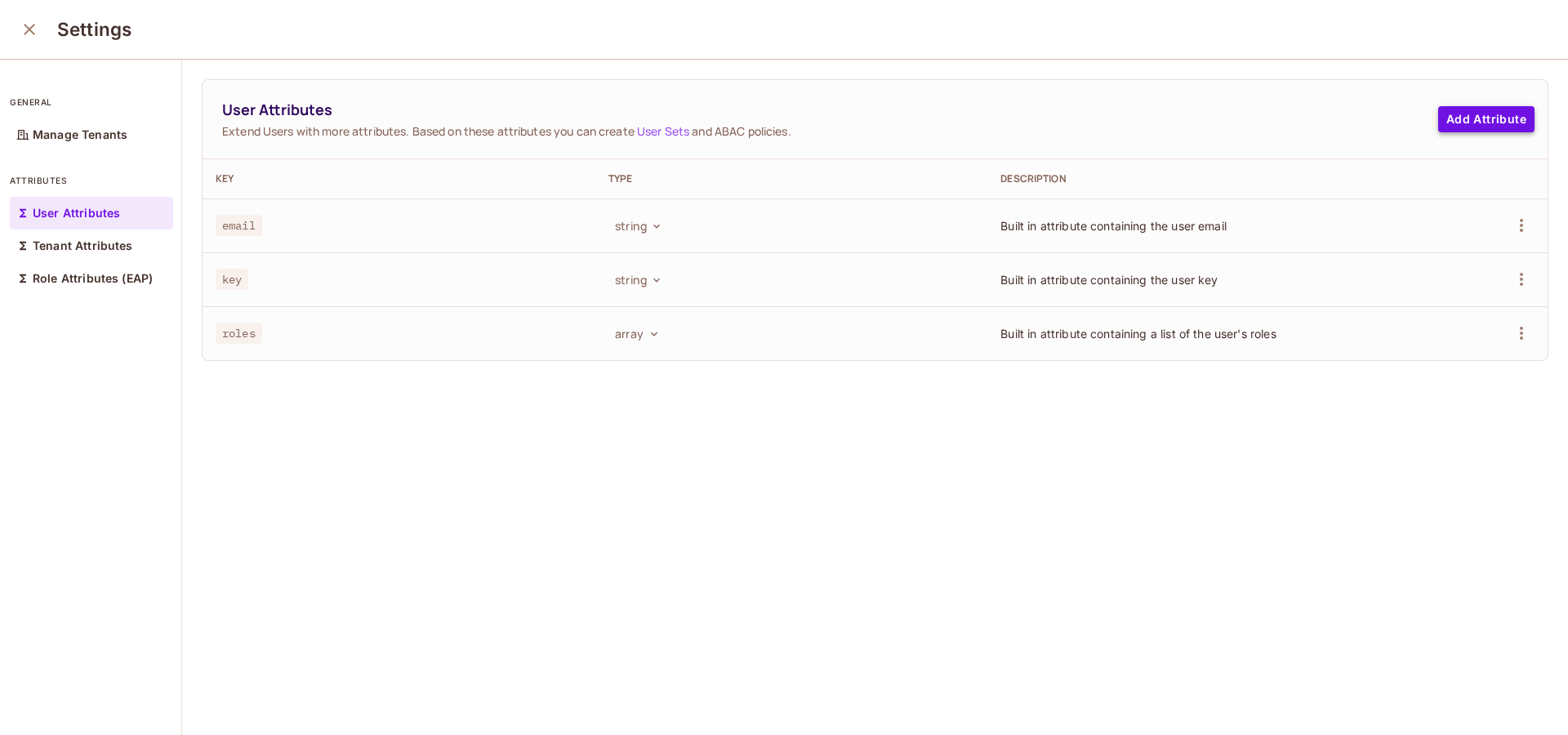
click at [1470, 125] on button "Add Attribute" at bounding box center [1486, 119] width 96 height 26
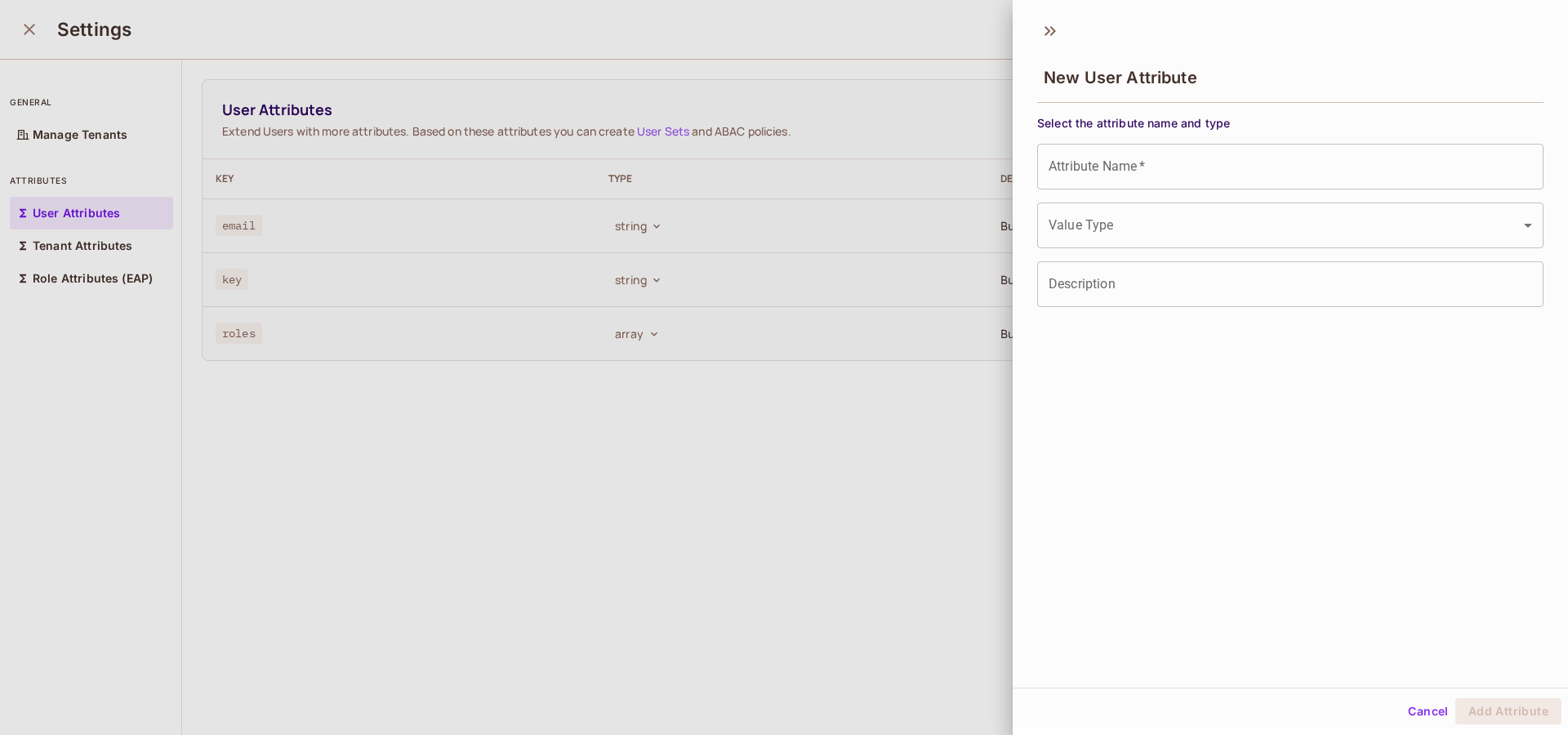
click at [1133, 173] on input "Attribute Name   *" at bounding box center [1290, 166] width 506 height 45
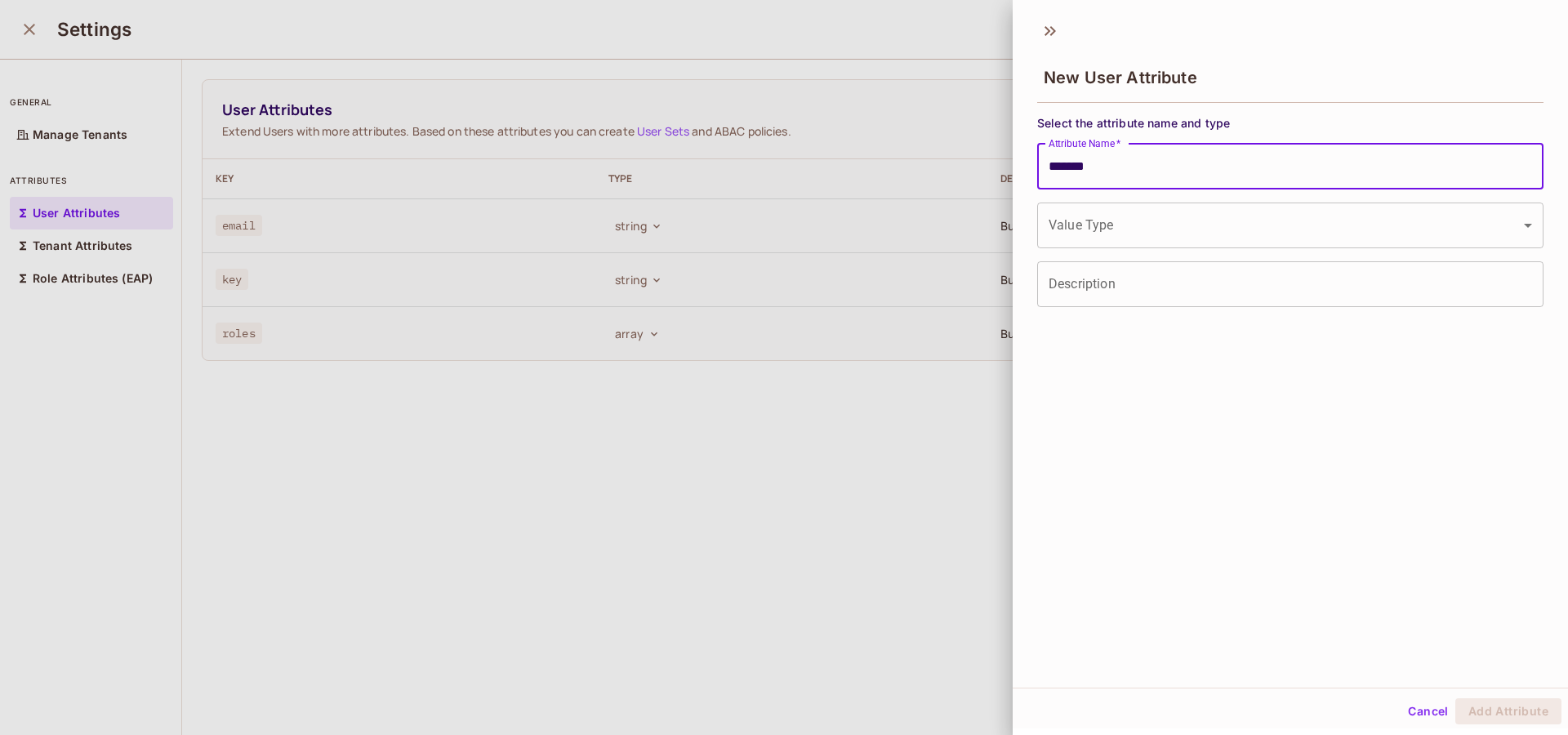
type input "*******"
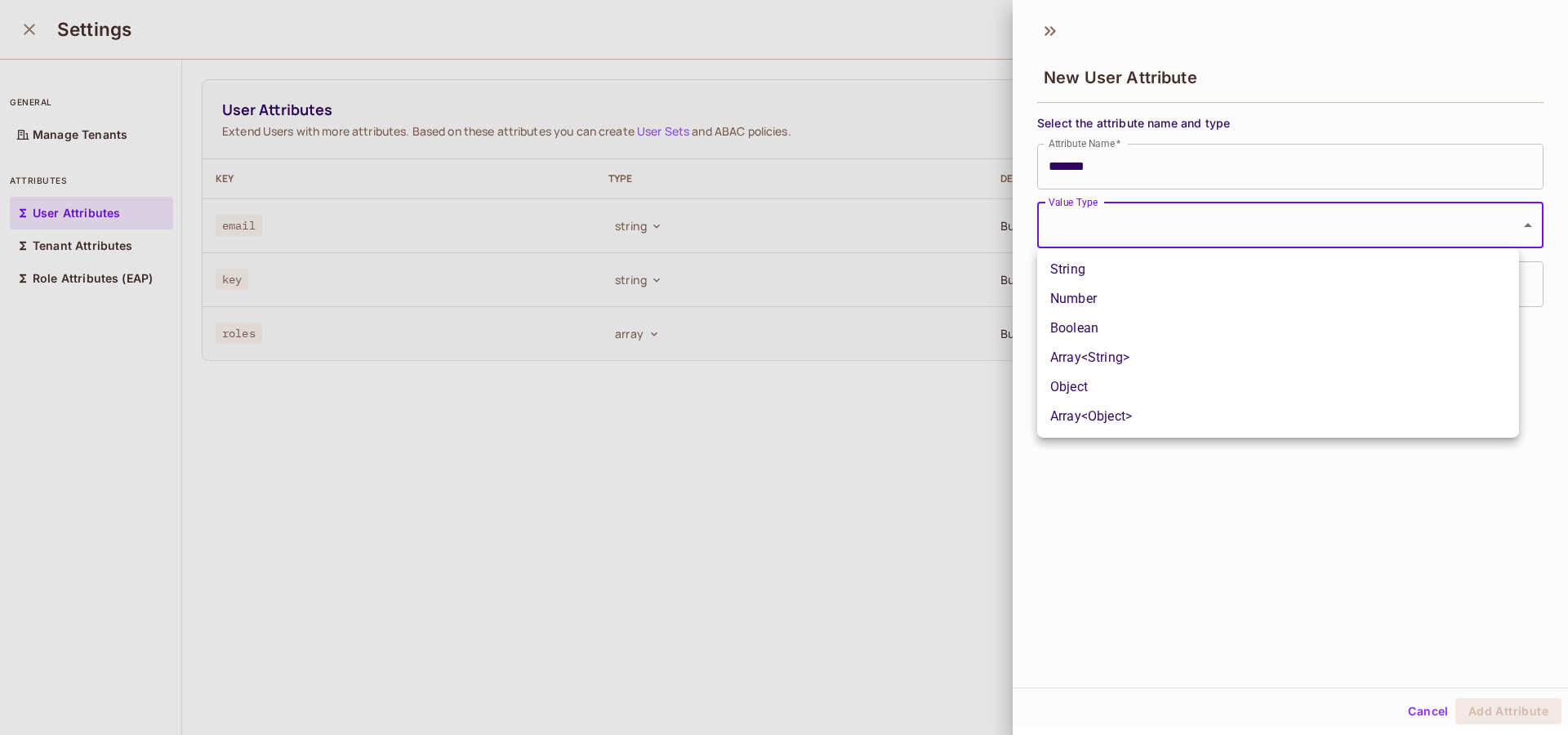
drag, startPoint x: 1133, startPoint y: 173, endPoint x: 1203, endPoint y: 238, distance: 95.5
click at [1203, 238] on body "A [PERSON_NAME]-786 Projects Monitoring Settings UserAccessManagement Developme…" at bounding box center [784, 368] width 1568 height 735
click at [1152, 351] on li "Array<String>" at bounding box center [1278, 358] width 482 height 30
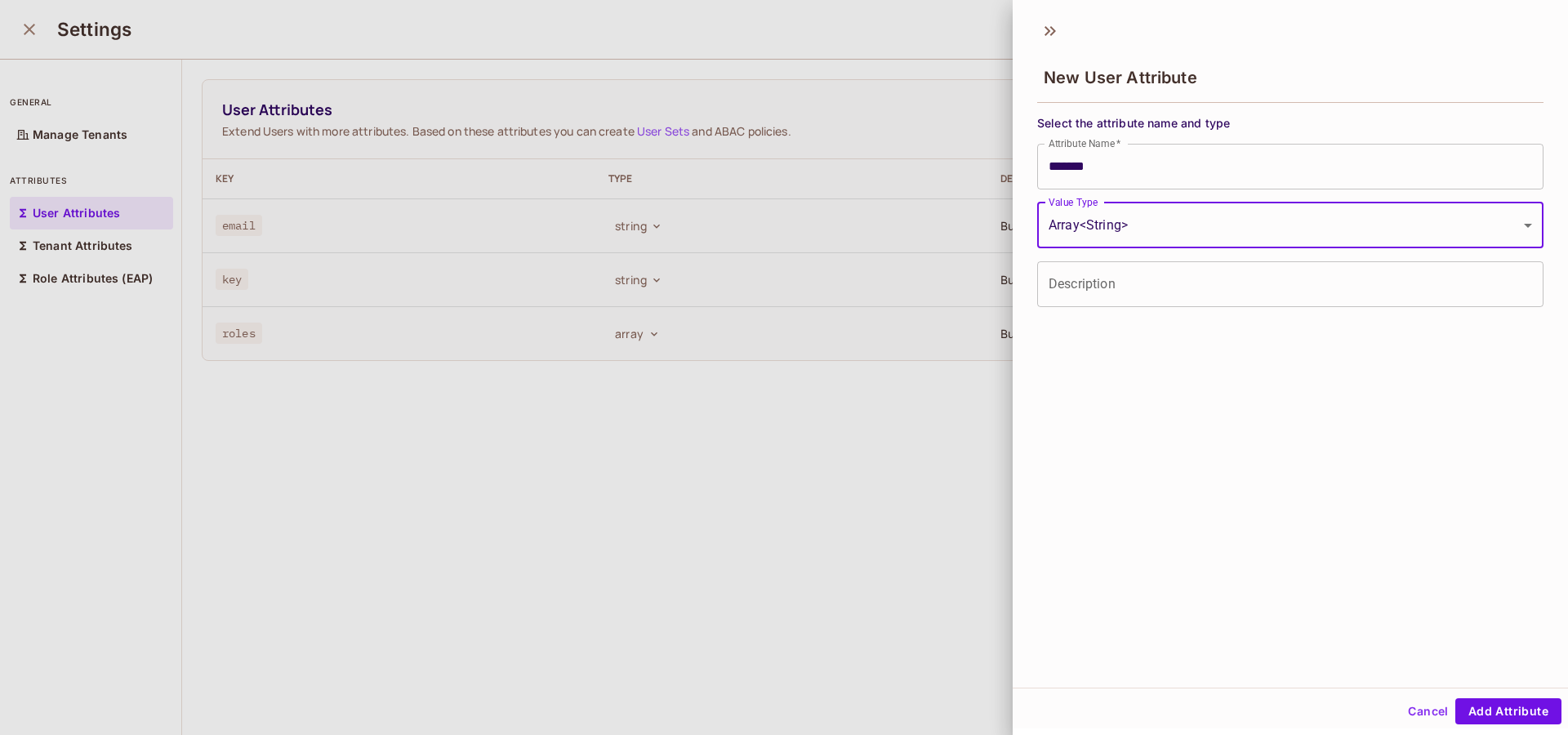
type input "*****"
click at [1424, 708] on button "Cancel" at bounding box center [1428, 711] width 53 height 26
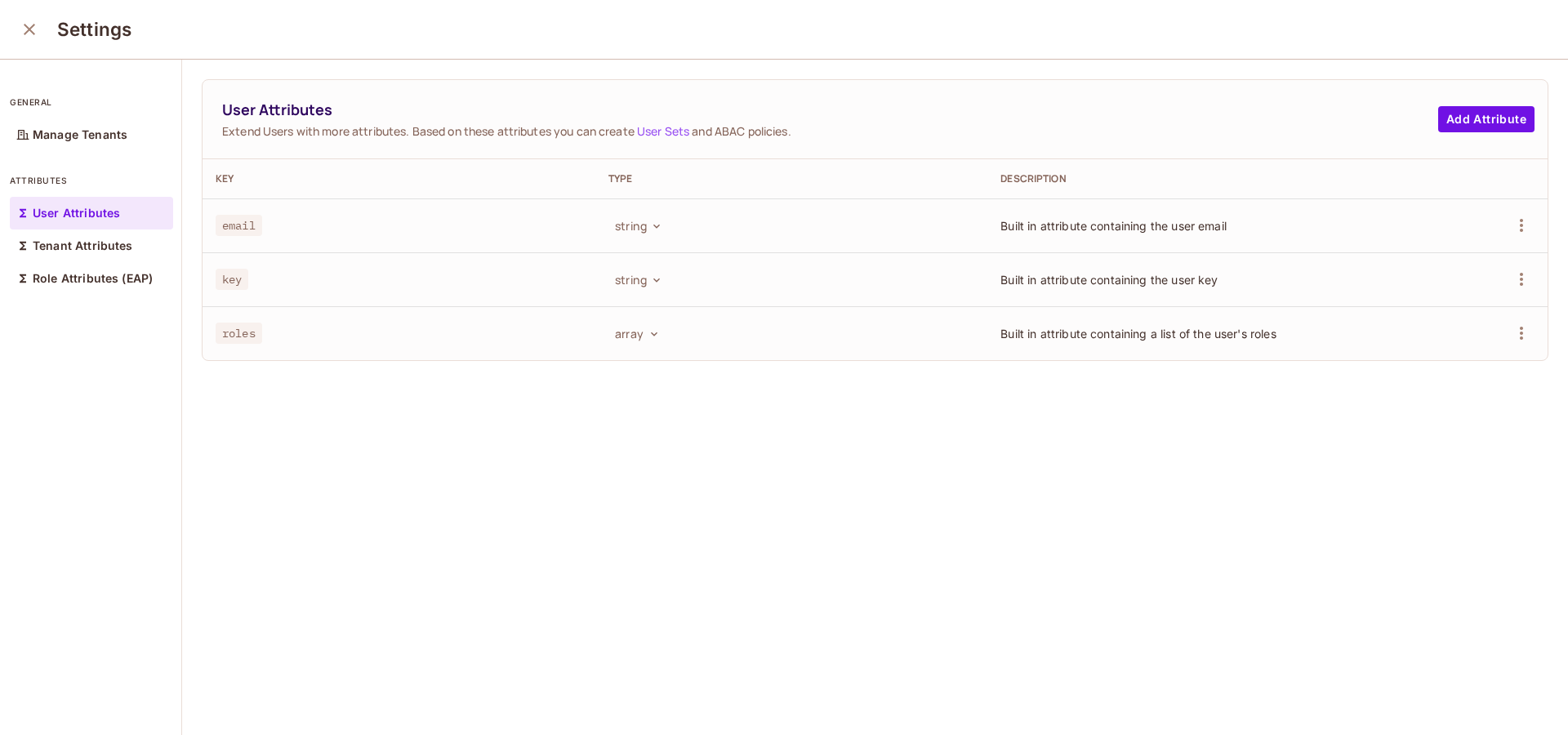
click at [1190, 527] on div "User Attributes Extend Users with more attributes. Based on these attributes yo…" at bounding box center [875, 397] width 1386 height 676
